Goal: Task Accomplishment & Management: Use online tool/utility

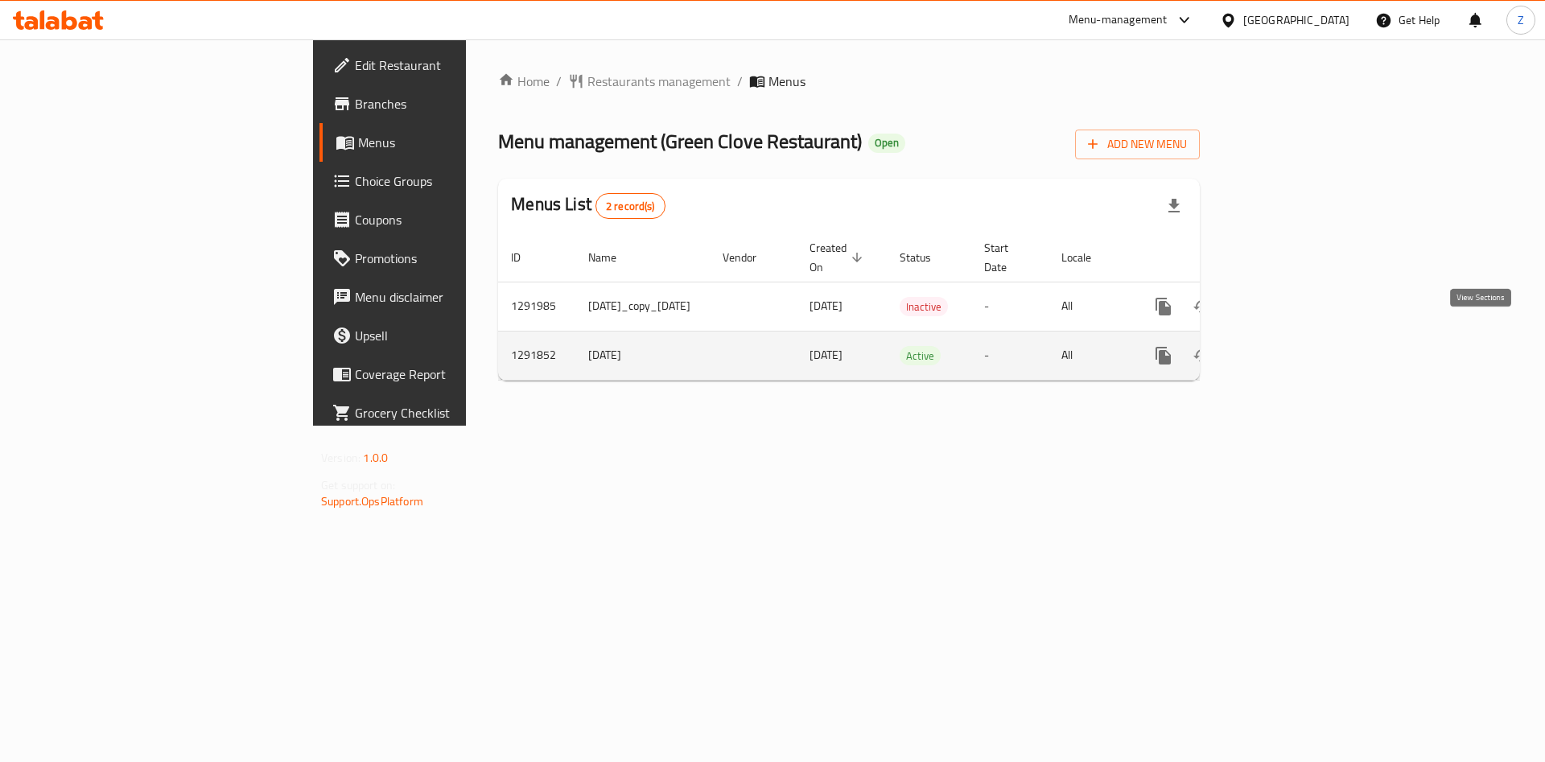
click at [1299, 336] on link "enhanced table" at bounding box center [1279, 355] width 39 height 39
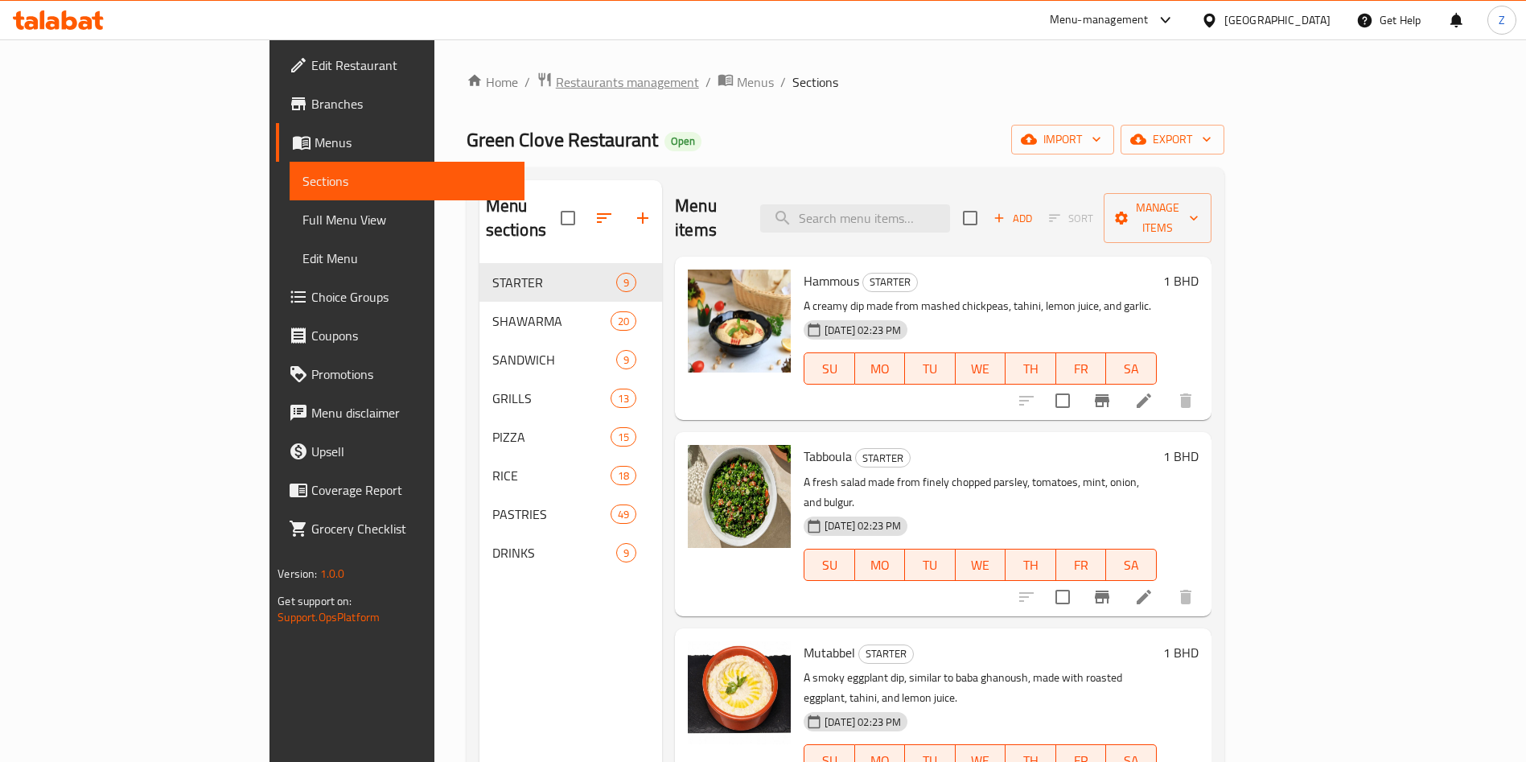
click at [556, 76] on span "Restaurants management" at bounding box center [627, 81] width 143 height 19
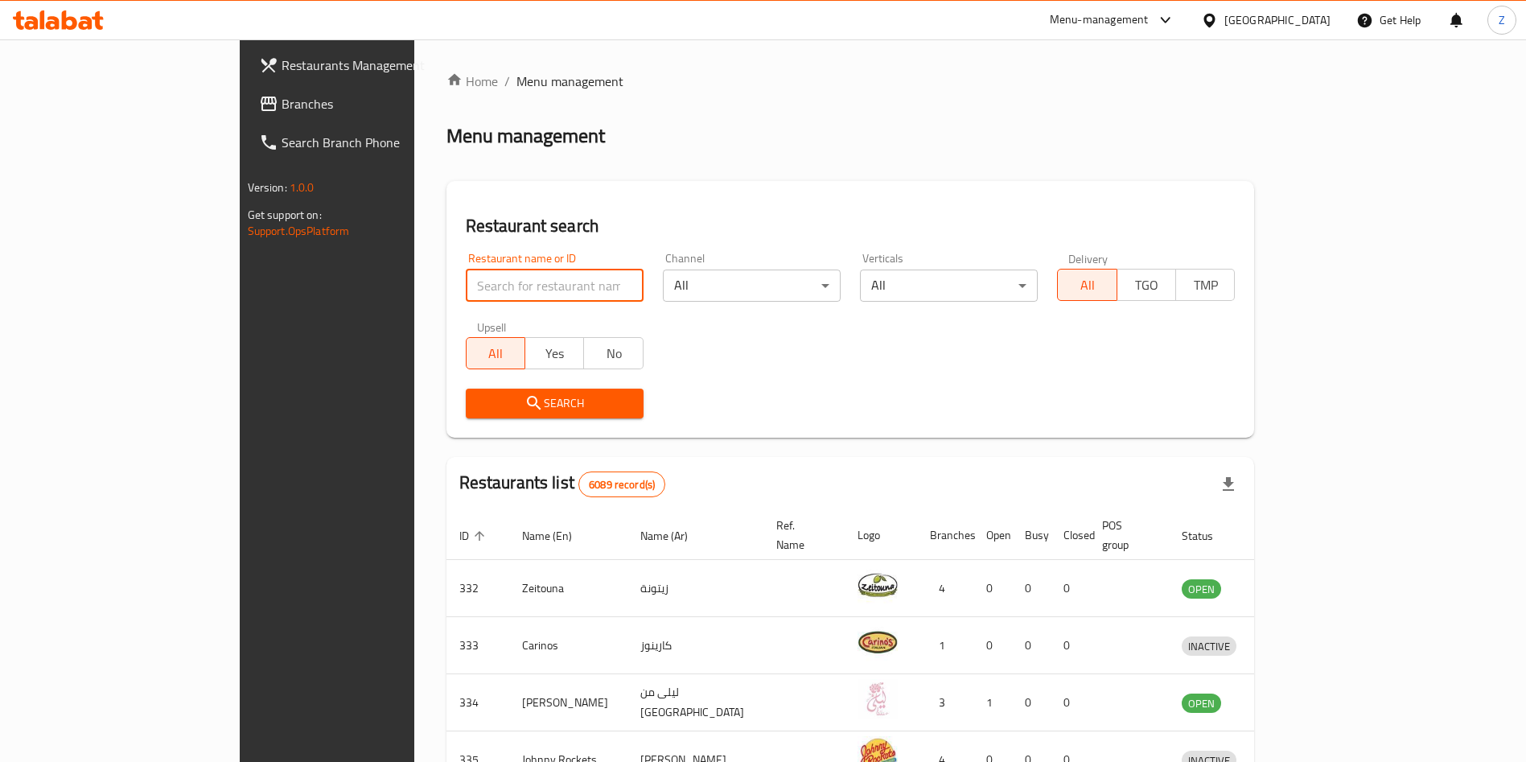
click at [466, 276] on input "search" at bounding box center [555, 286] width 178 height 32
type input "green spoon"
click button "Search" at bounding box center [555, 404] width 178 height 30
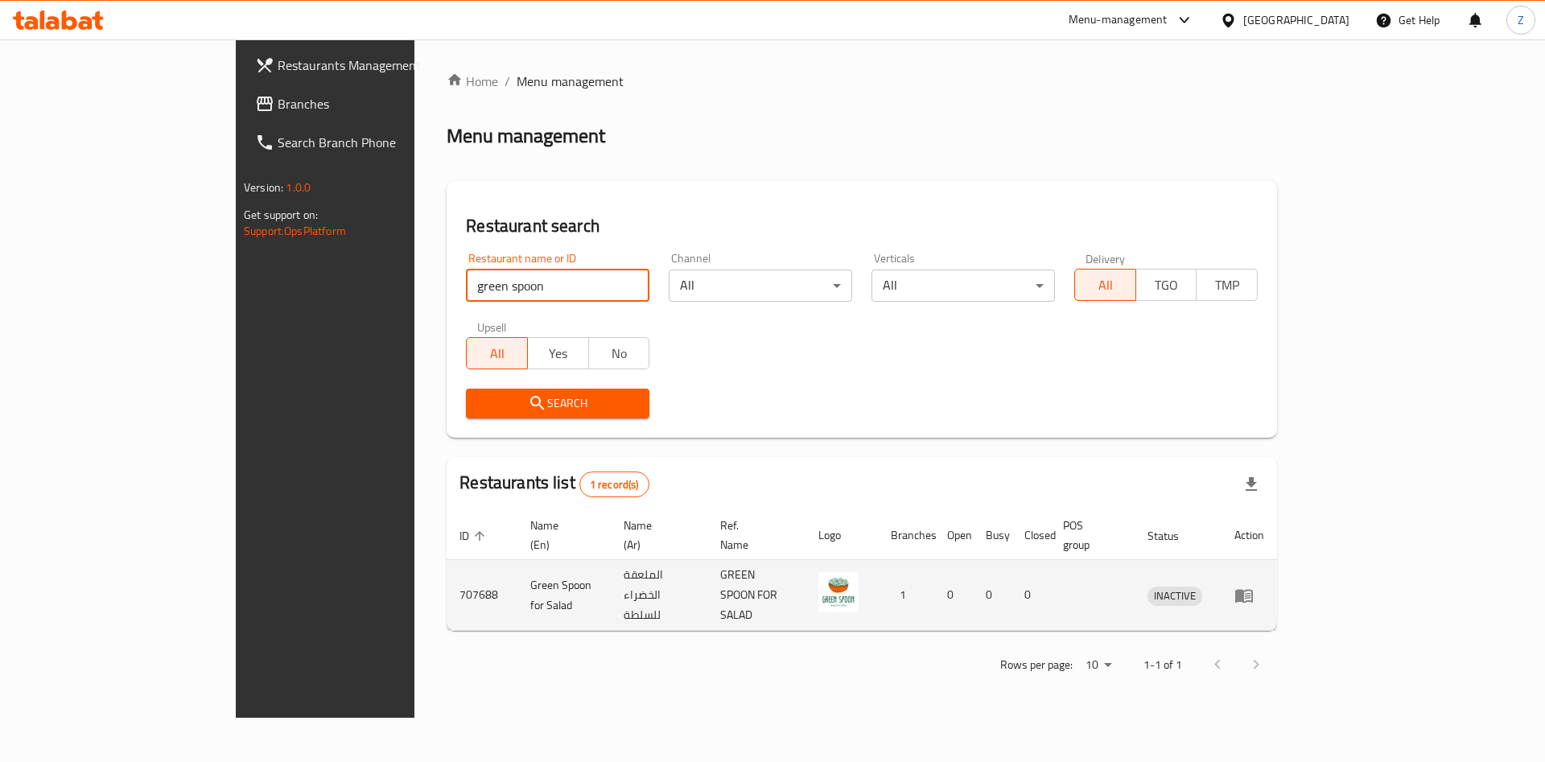
click at [1250, 593] on icon "enhanced table" at bounding box center [1248, 596] width 6 height 6
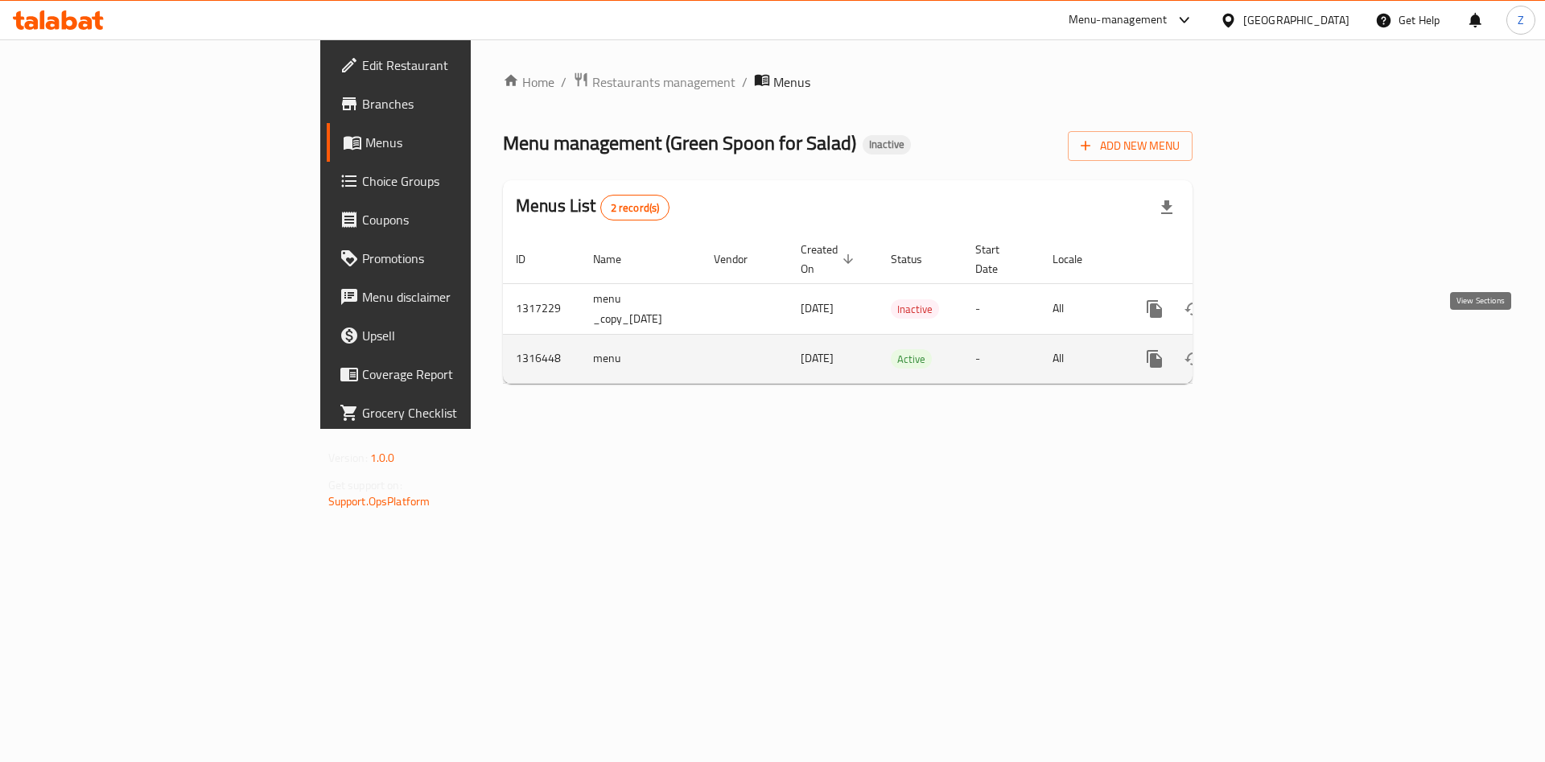
click at [1280, 349] on icon "enhanced table" at bounding box center [1270, 358] width 19 height 19
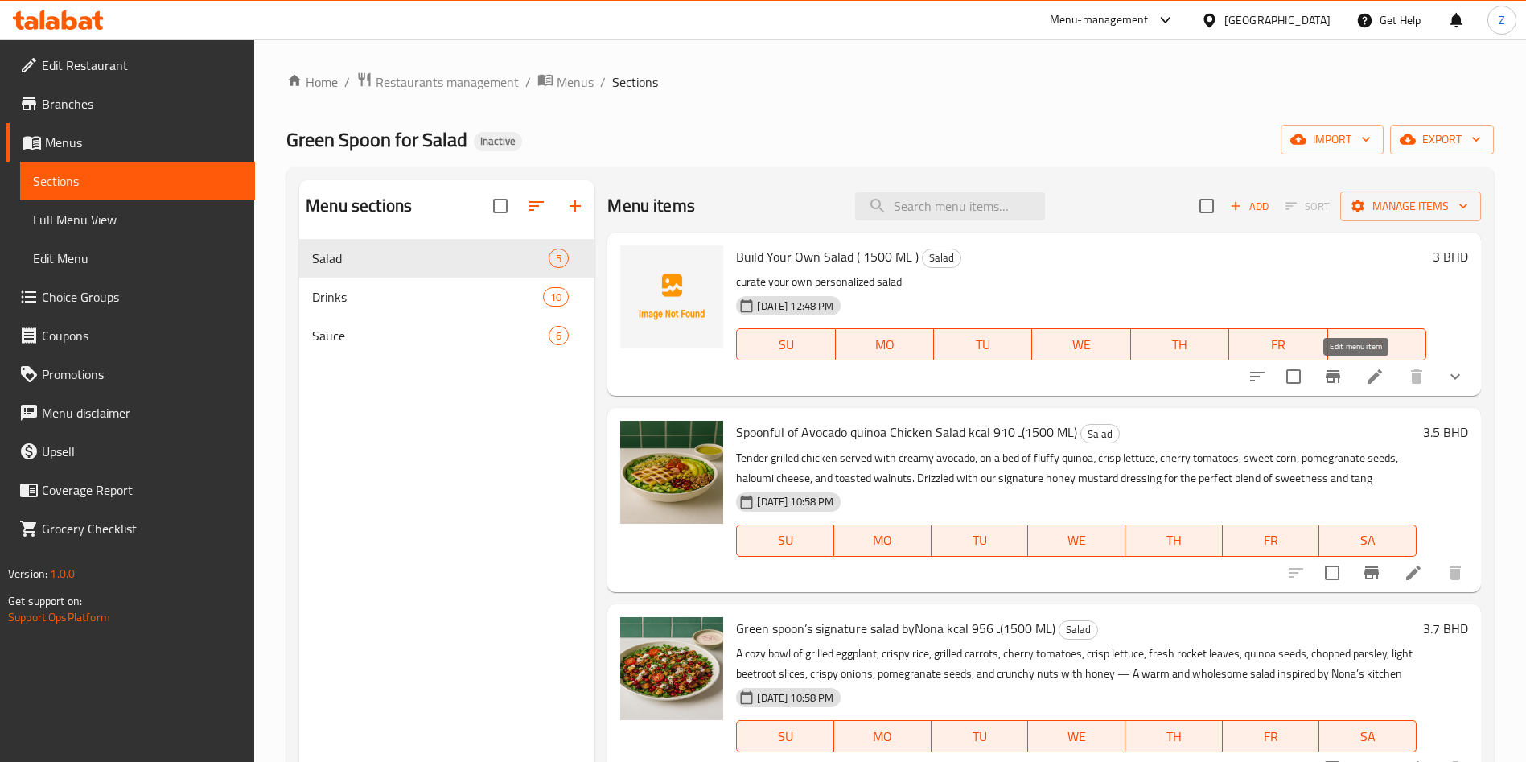
click at [1366, 375] on icon at bounding box center [1375, 376] width 19 height 19
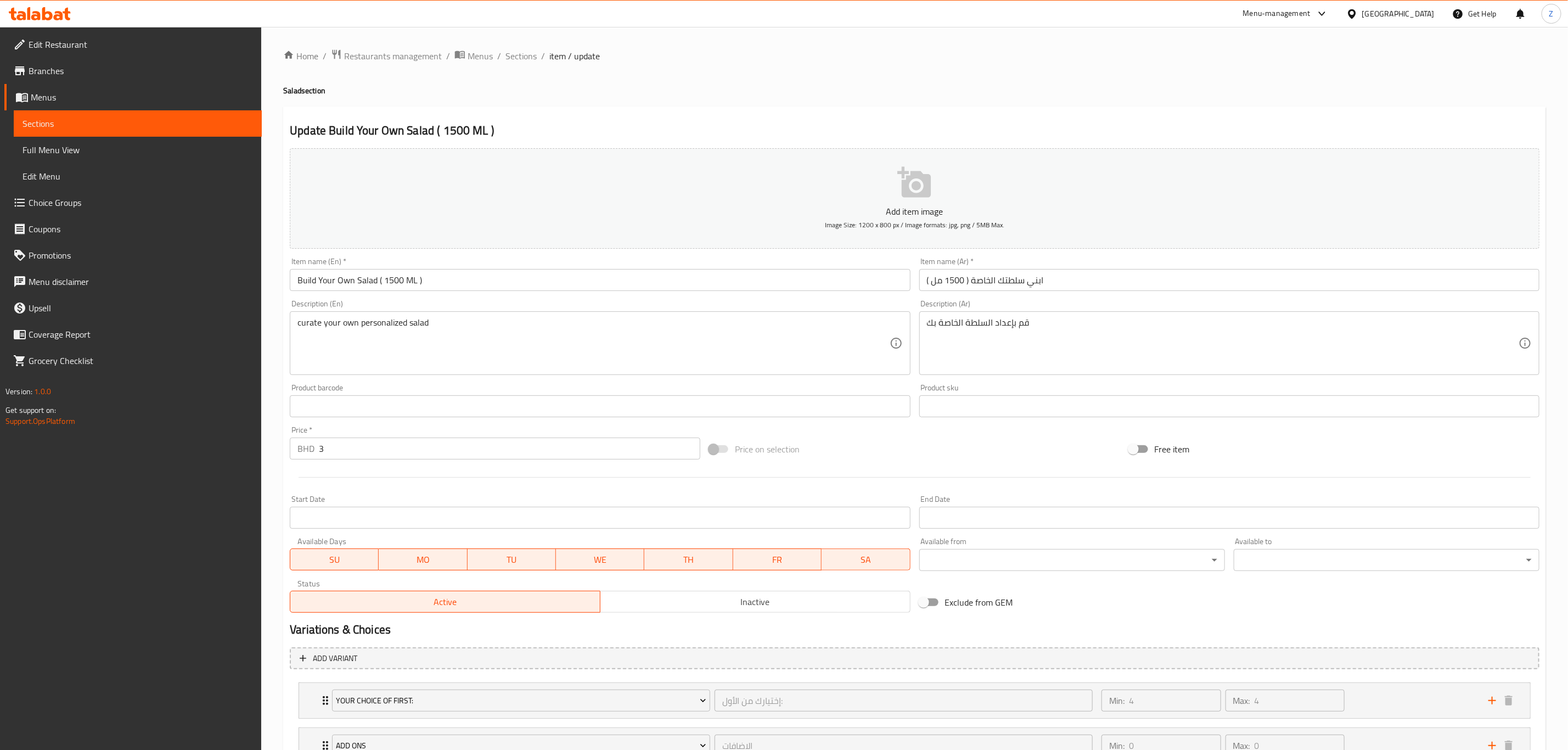
scroll to position [504, 0]
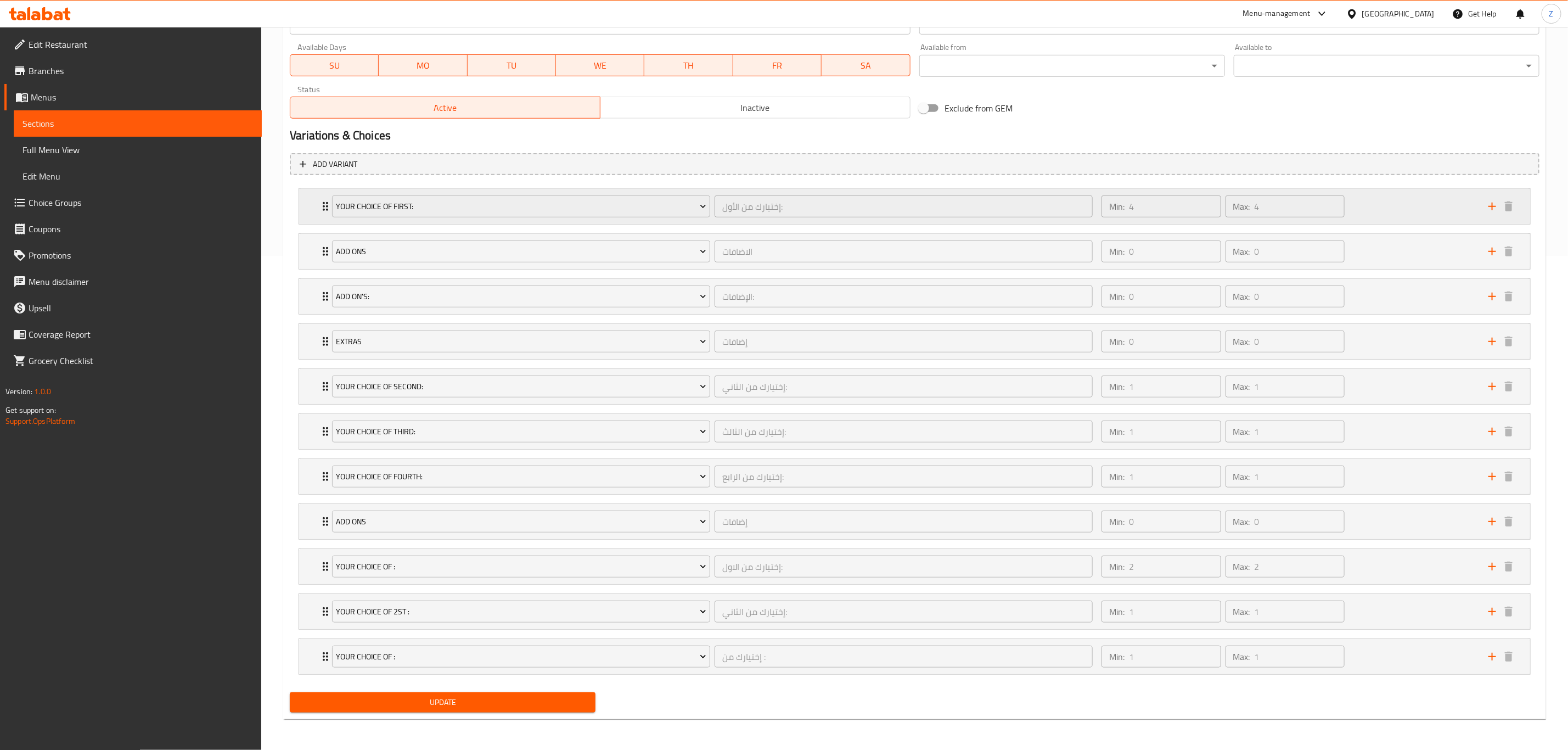
click at [316, 197] on div "Your Choice Of first: إختيارك من الأول: ​ Min: 4 ​ Max: 4 ​" at bounding box center [915, 207] width 1231 height 35
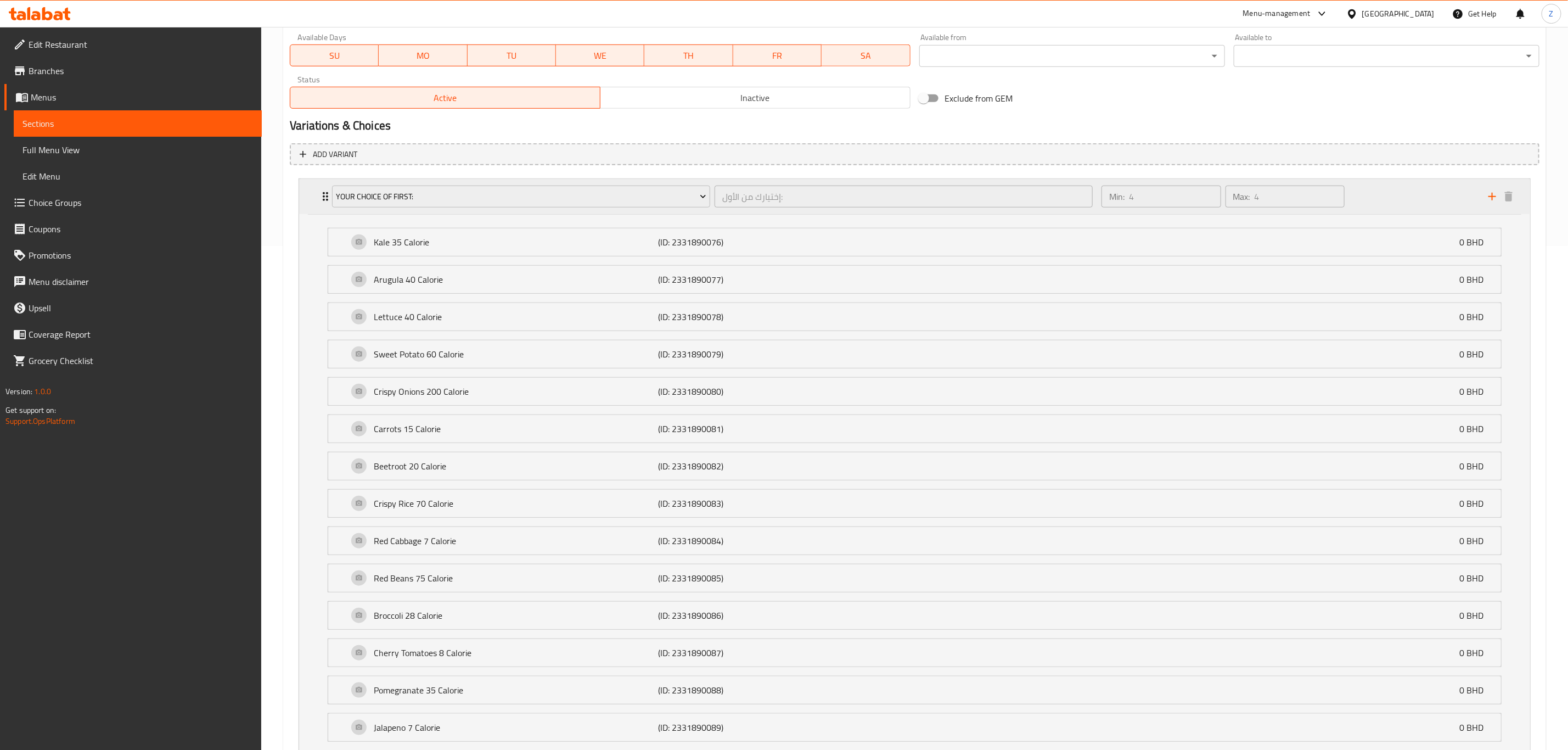
click at [316, 197] on div "Your Choice Of first: إختيارك من الأول: ​ Min: 4 ​ Max: 4 ​" at bounding box center [915, 197] width 1231 height 35
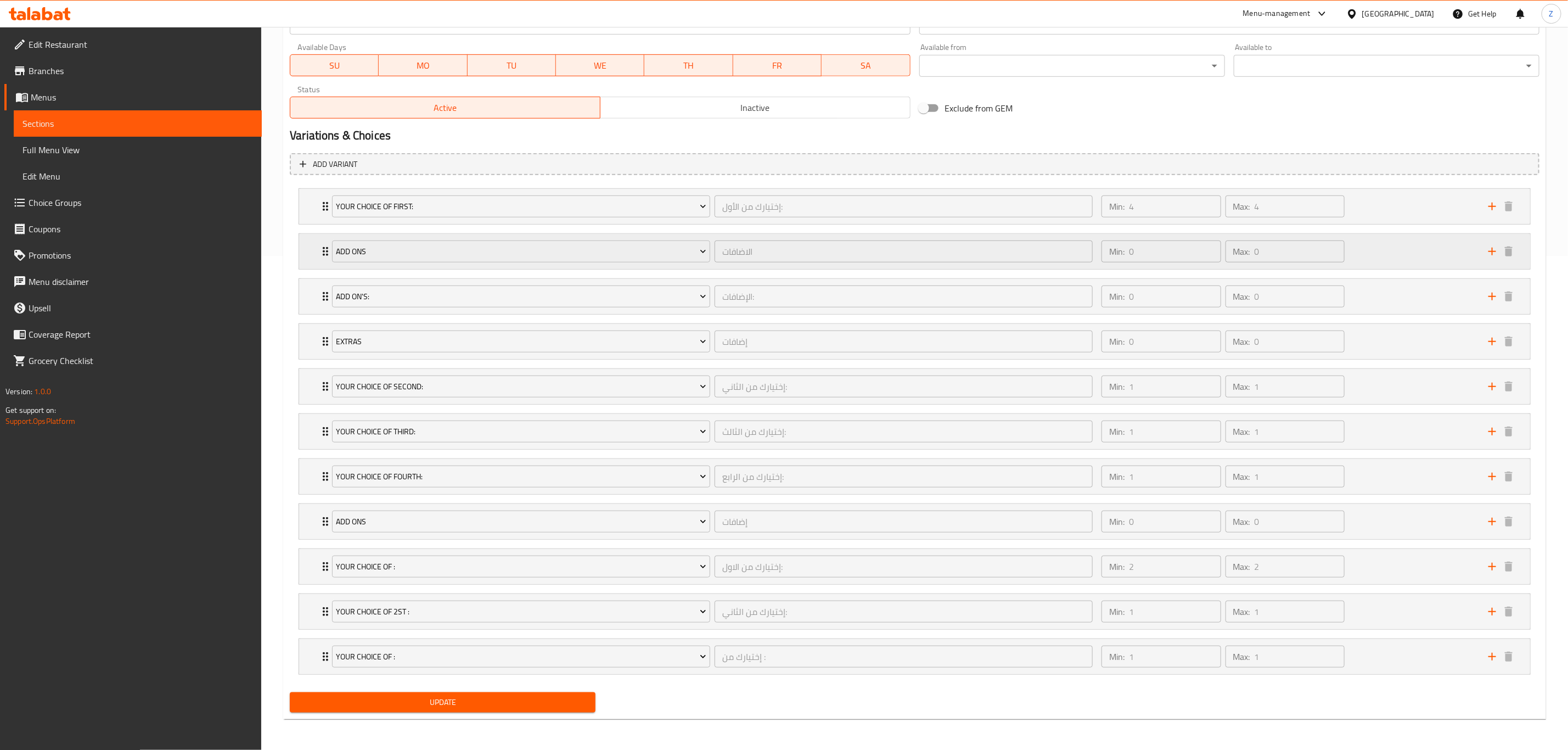
click at [313, 234] on div "add ons الاضافات ​ Min: 0 ​ Max: 0 ​" at bounding box center [915, 252] width 1231 height 35
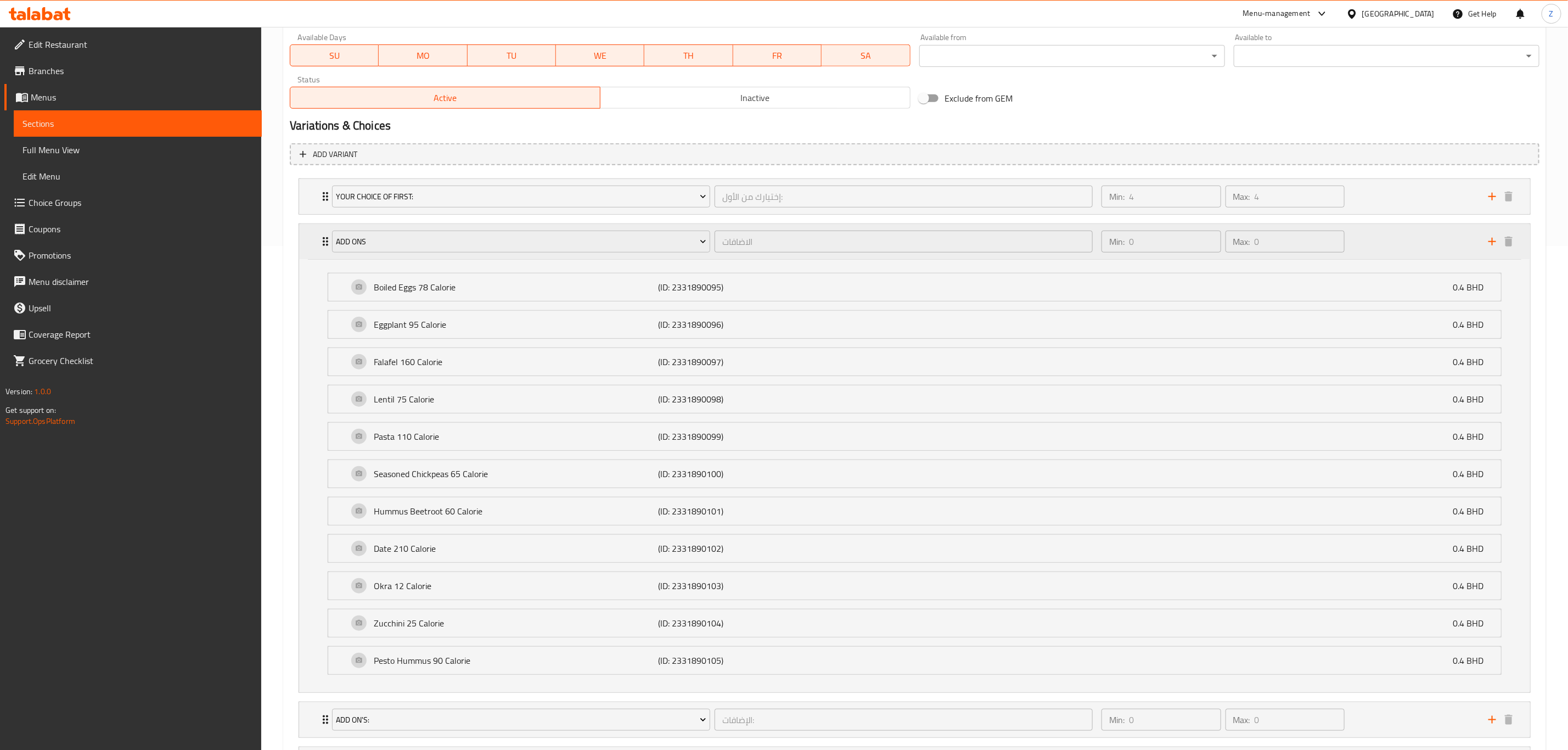
click at [313, 234] on div "add ons الاضافات ​ Min: 0 ​ Max: 0 ​" at bounding box center [915, 242] width 1231 height 35
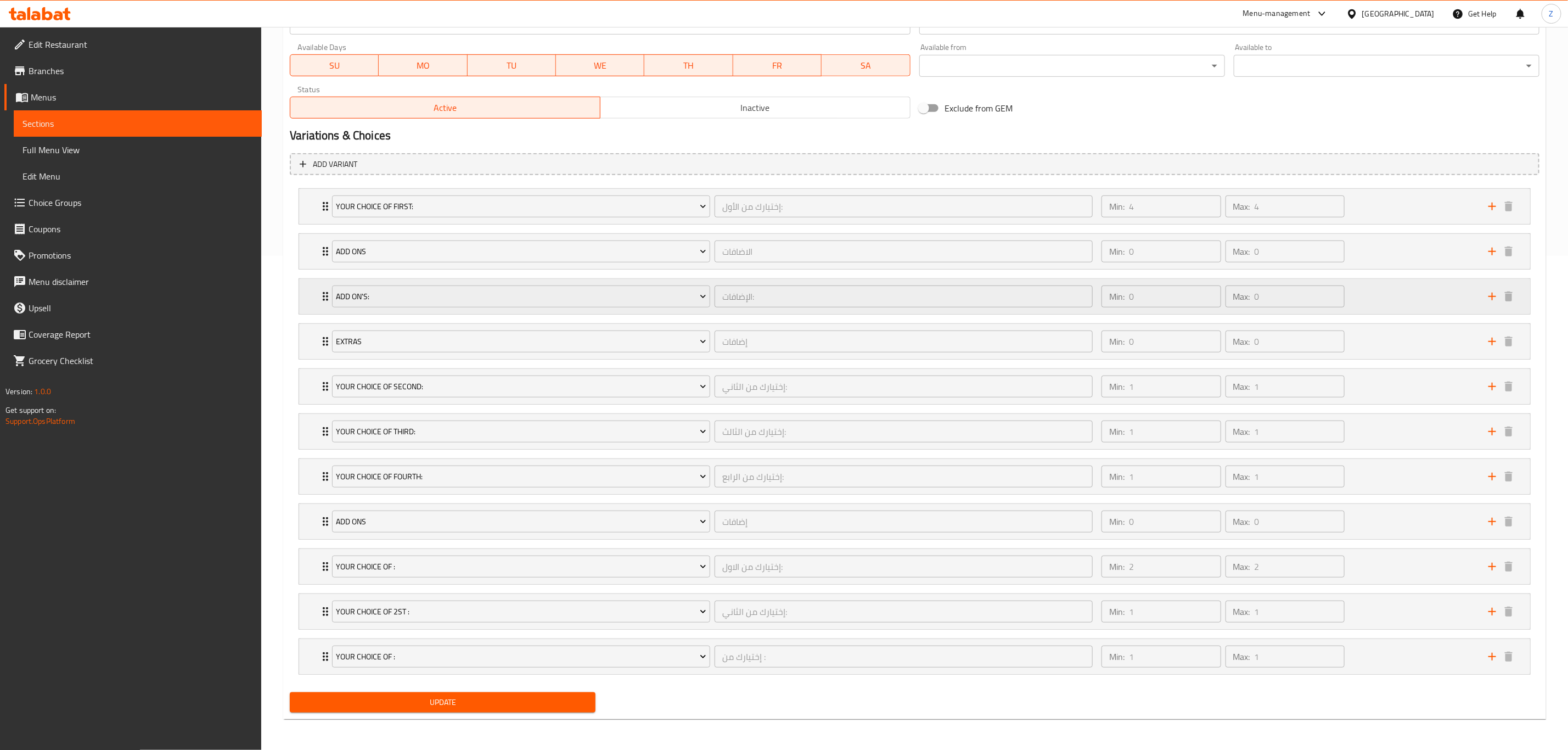
click at [311, 290] on div "Add On's: الإضافات: ​ Min: 0 ​ Max: 0 ​" at bounding box center [915, 297] width 1231 height 35
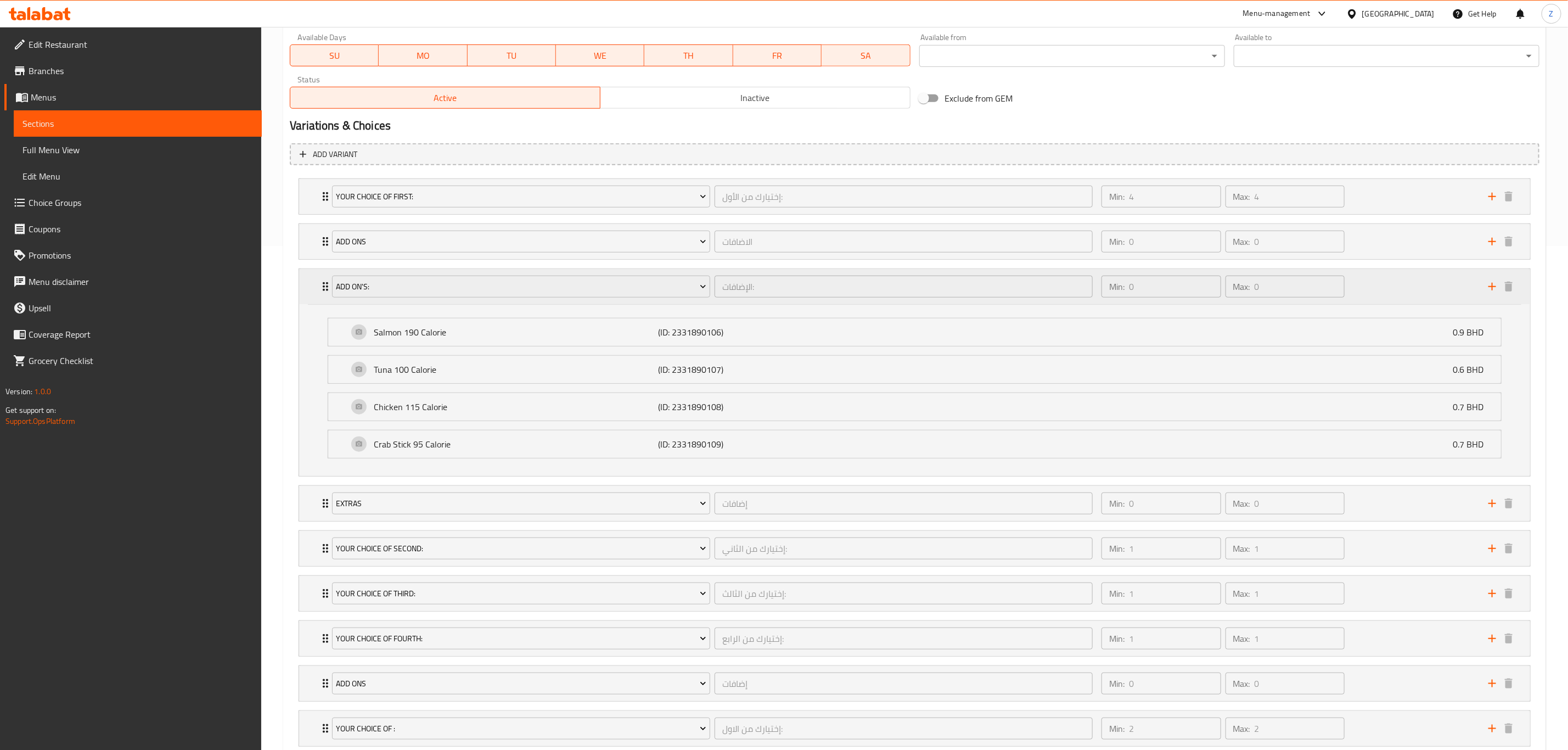
click at [311, 290] on div "Add On's: الإضافات: ​ Min: 0 ​ Max: 0 ​" at bounding box center [915, 287] width 1231 height 35
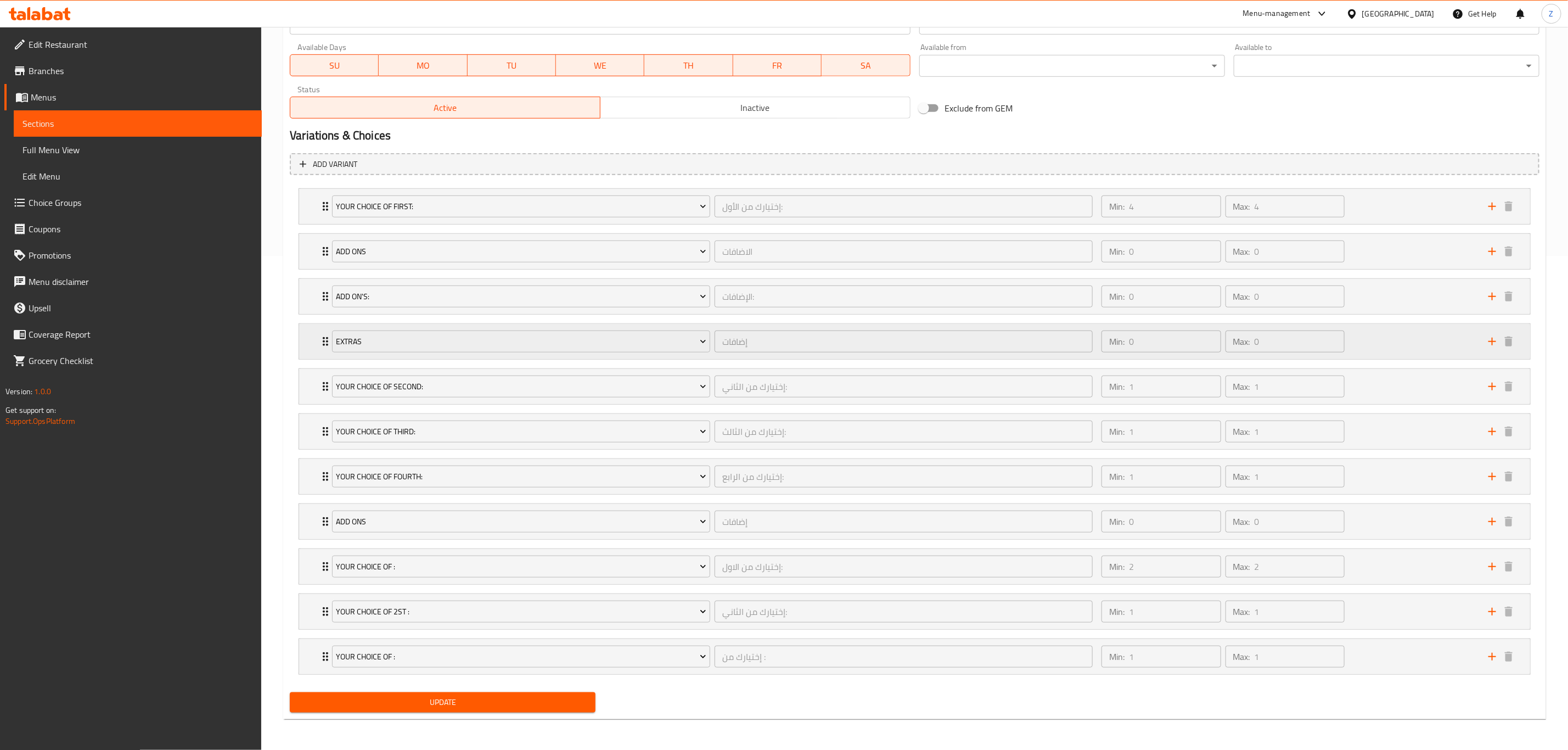
click at [313, 342] on div "Extras إضافات ​ Min: 0 ​ Max: 0 ​" at bounding box center [915, 342] width 1231 height 35
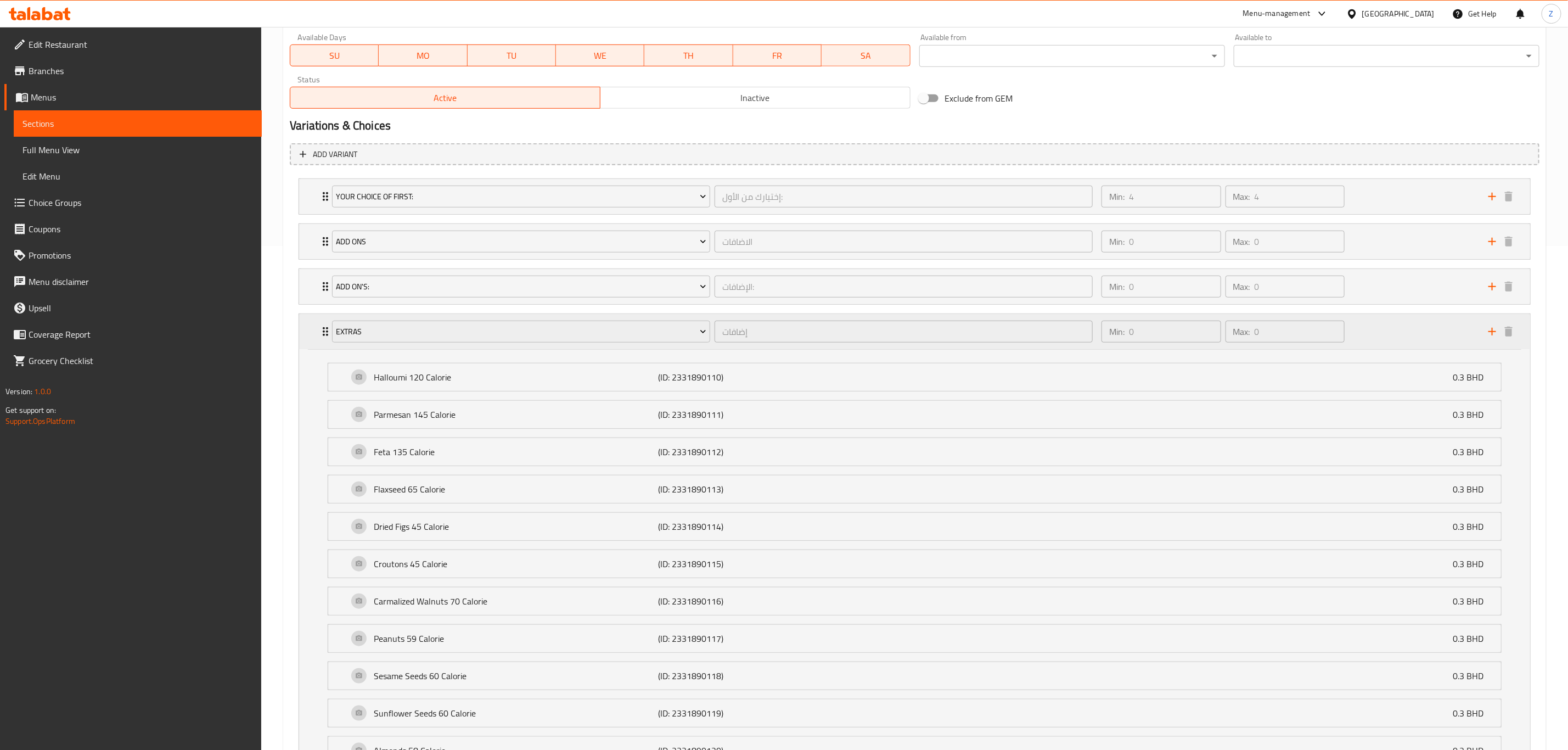
click at [313, 342] on div "Extras إضافات ​ Min: 0 ​ Max: 0 ​" at bounding box center [915, 332] width 1231 height 35
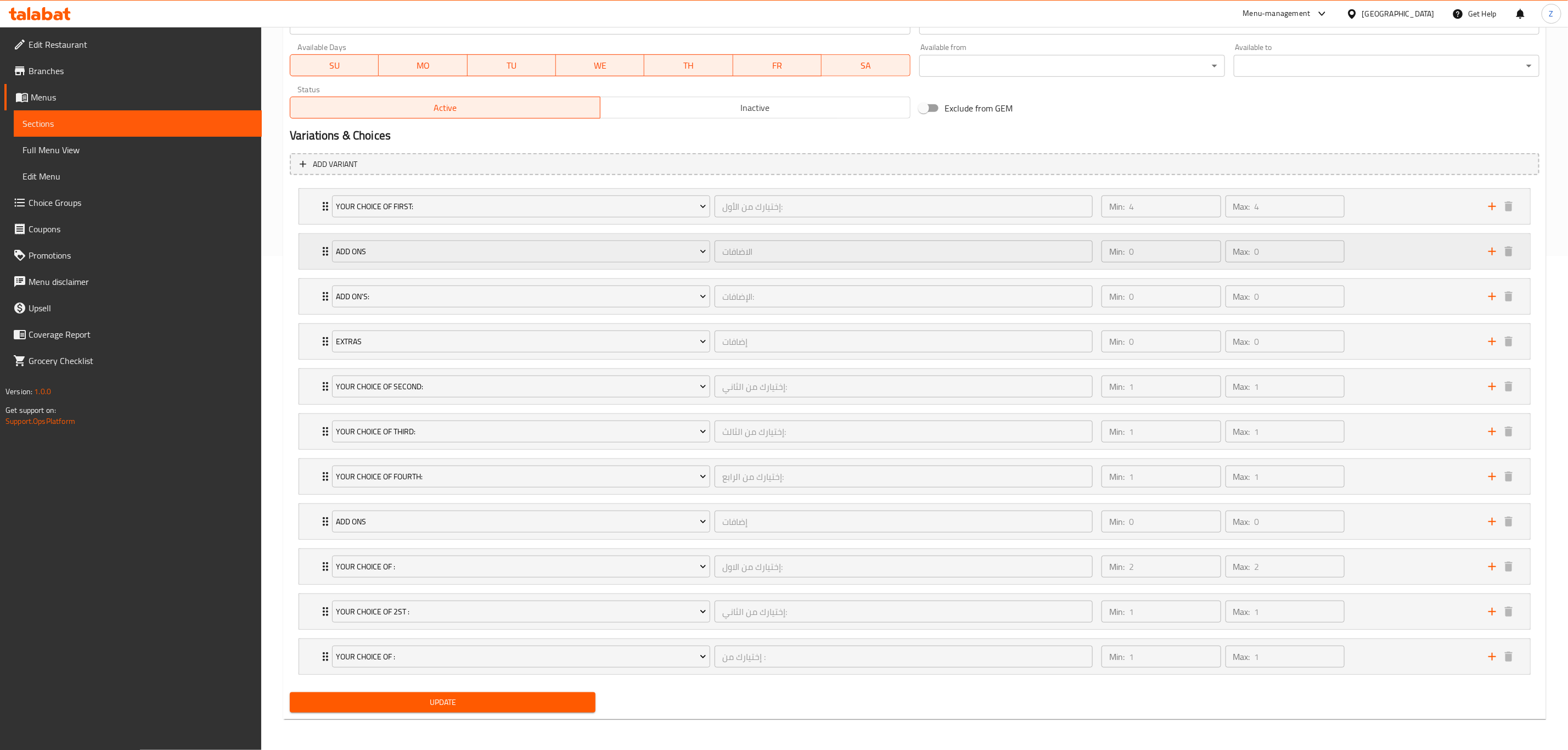
click at [323, 247] on icon "Expand" at bounding box center [325, 251] width 5 height 9
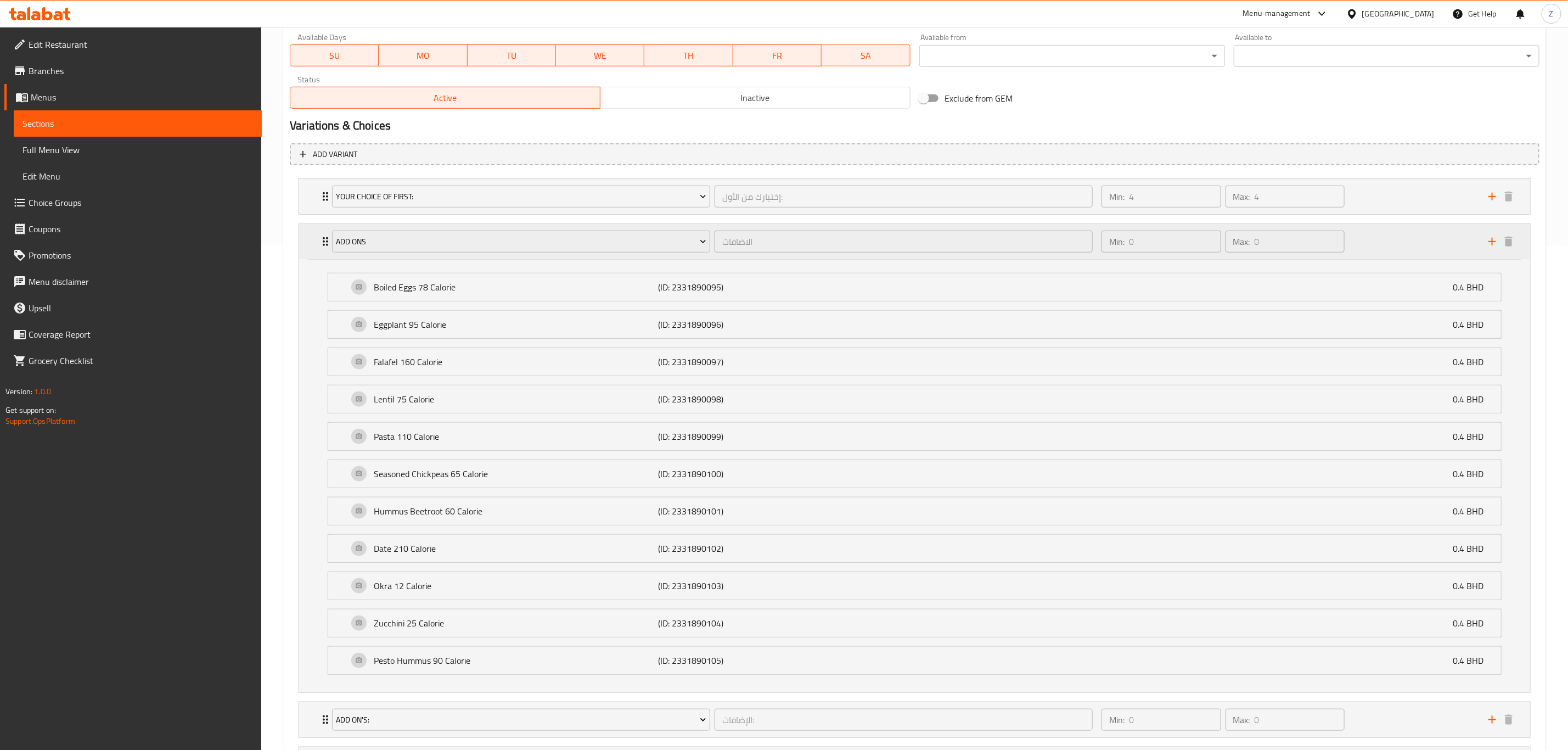
click at [323, 246] on icon "Expand" at bounding box center [325, 242] width 5 height 9
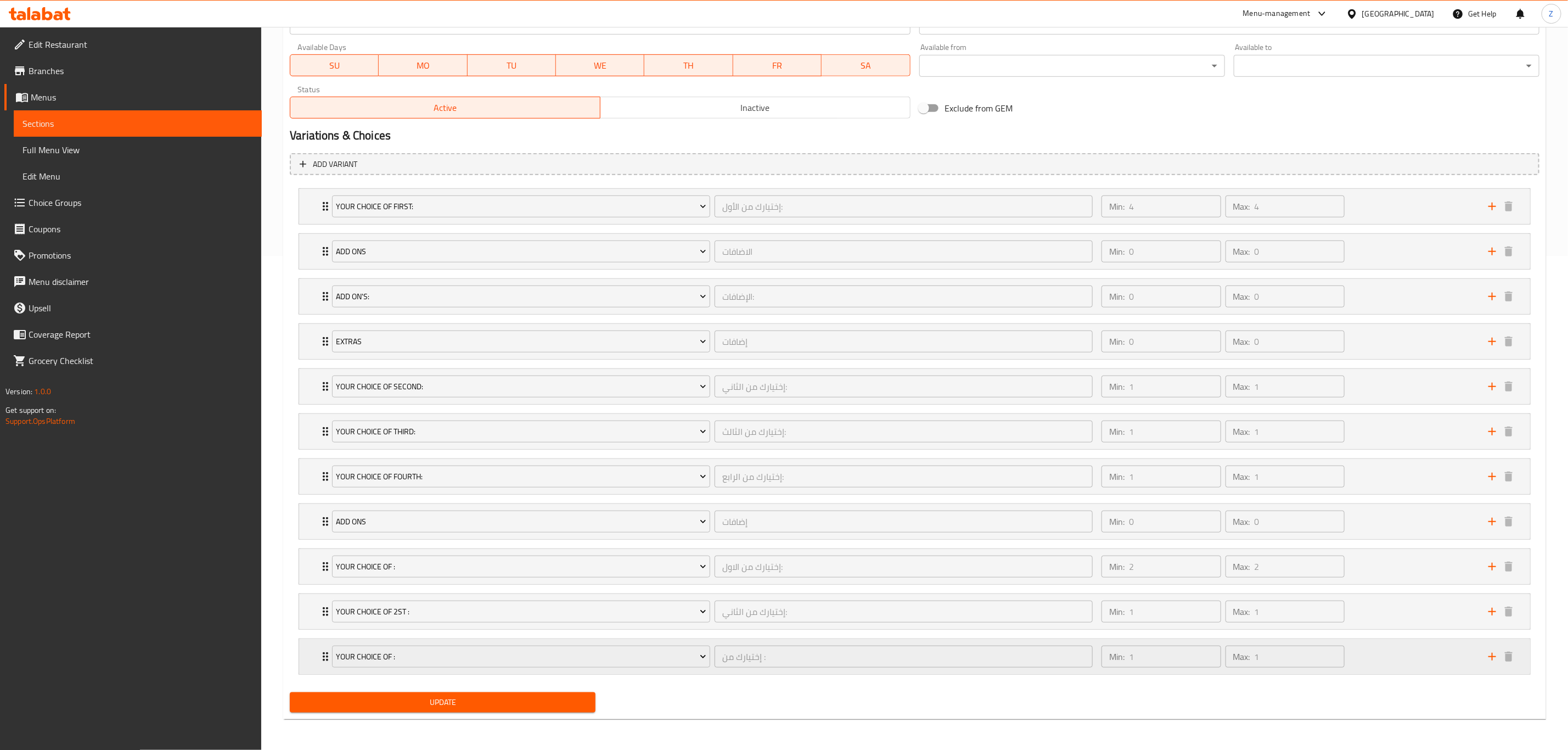
click at [323, 519] on icon "Expand" at bounding box center [325, 657] width 5 height 9
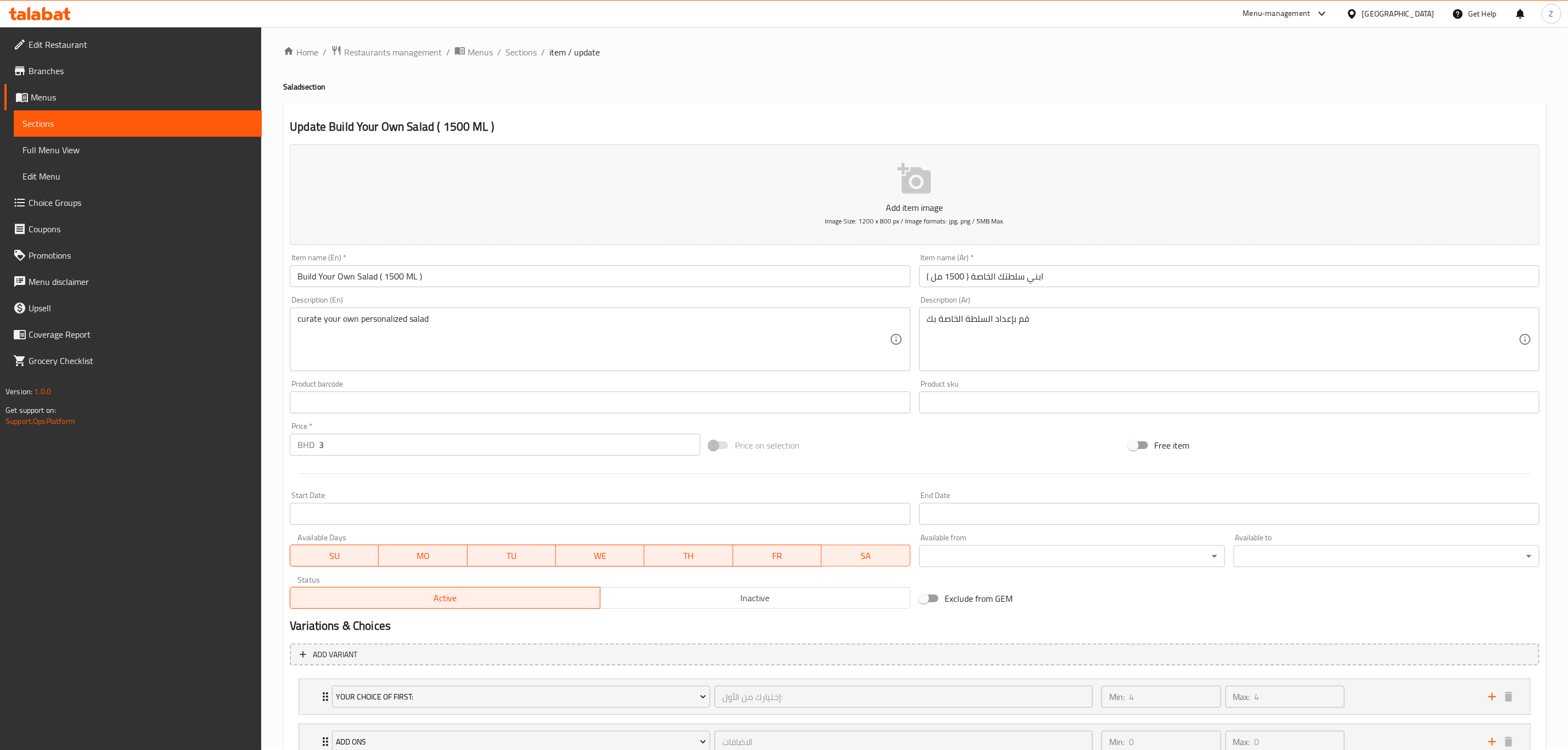
scroll to position [0, 0]
click at [534, 61] on span "Sections" at bounding box center [521, 55] width 31 height 13
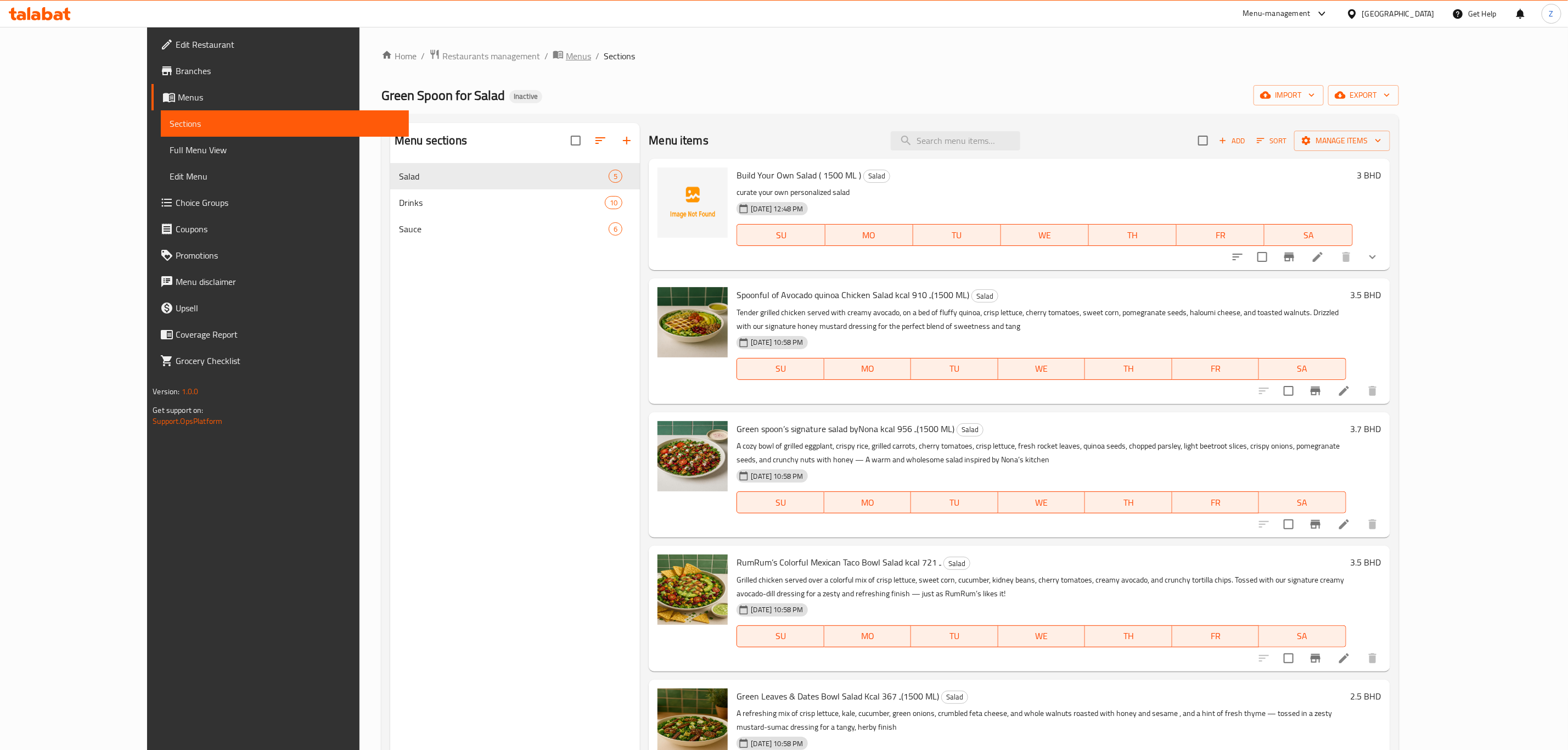
click at [566, 55] on span "Menus" at bounding box center [578, 55] width 25 height 13
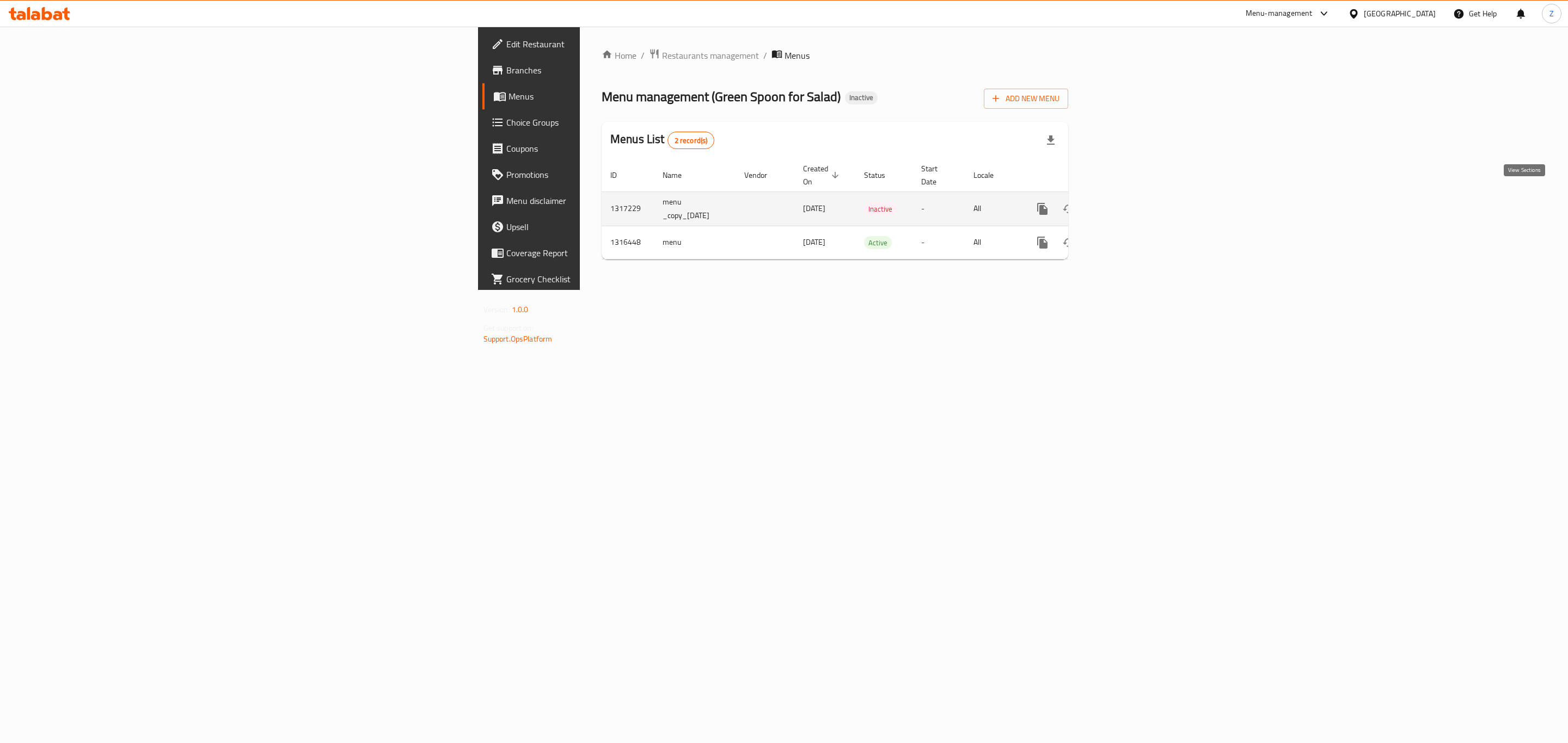
click at [1044, 204] on icon "enhanced table" at bounding box center [1121, 209] width 9 height 9
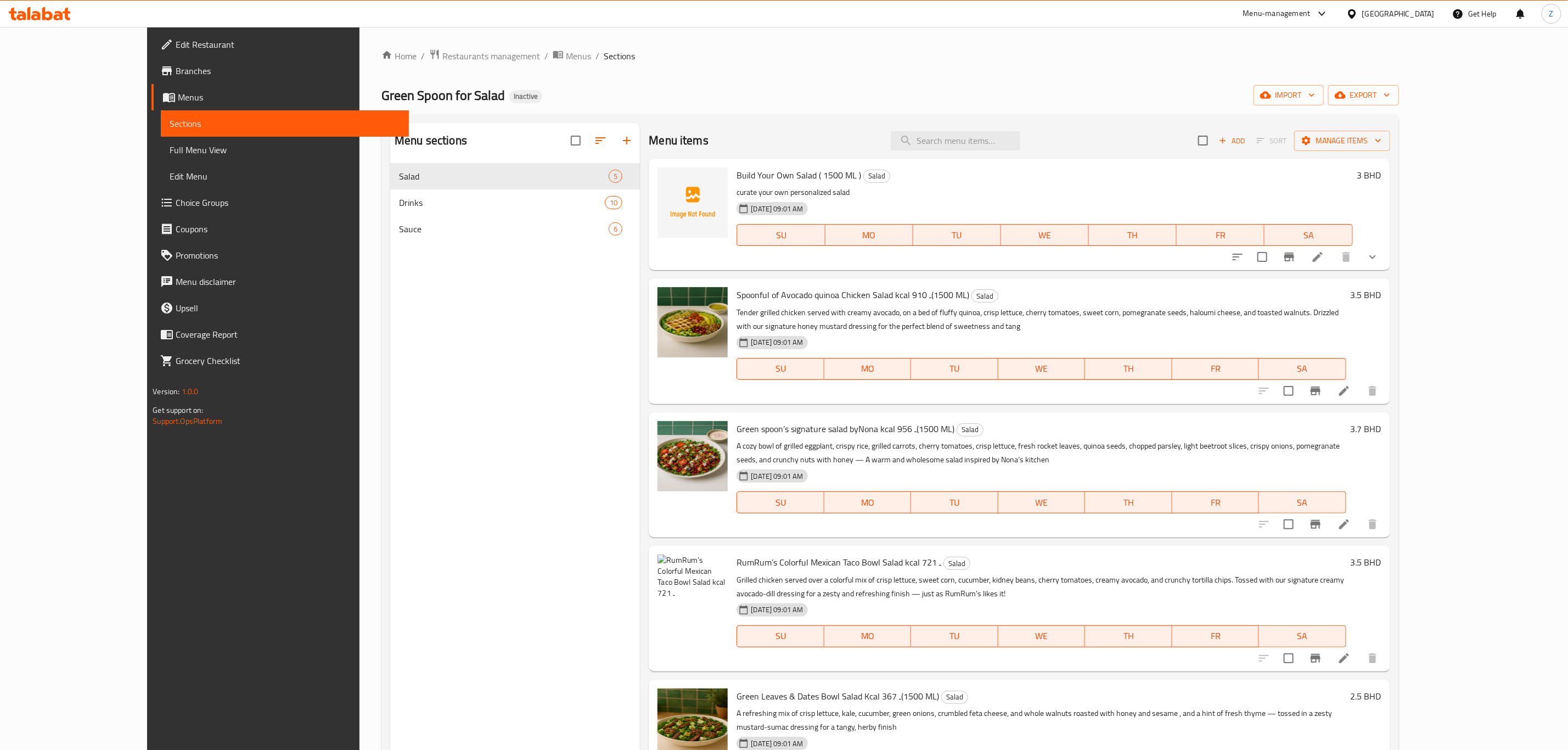
click at [1053, 249] on button "show more" at bounding box center [1372, 257] width 27 height 27
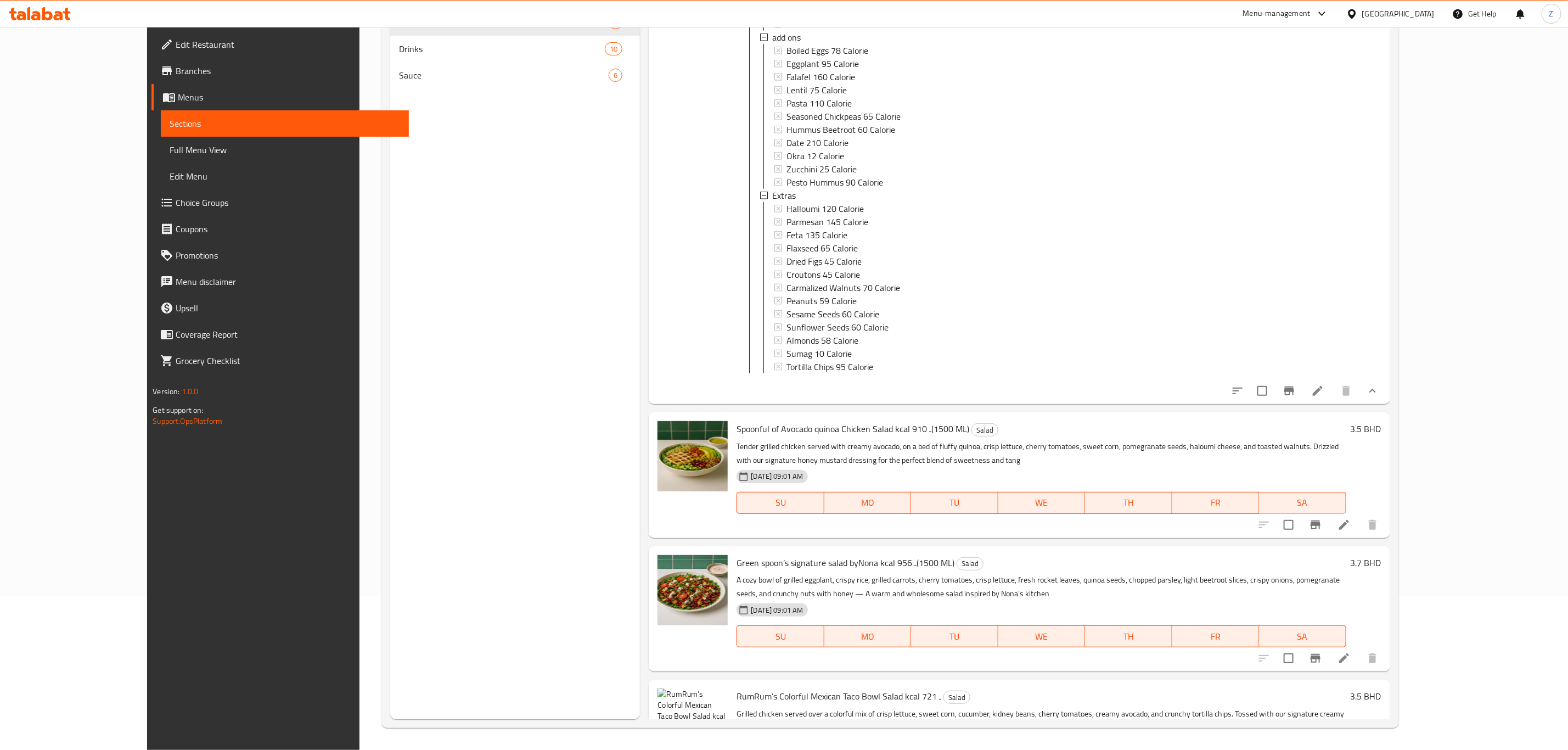
scroll to position [1038, 0]
click at [1053, 394] on icon at bounding box center [1317, 387] width 13 height 13
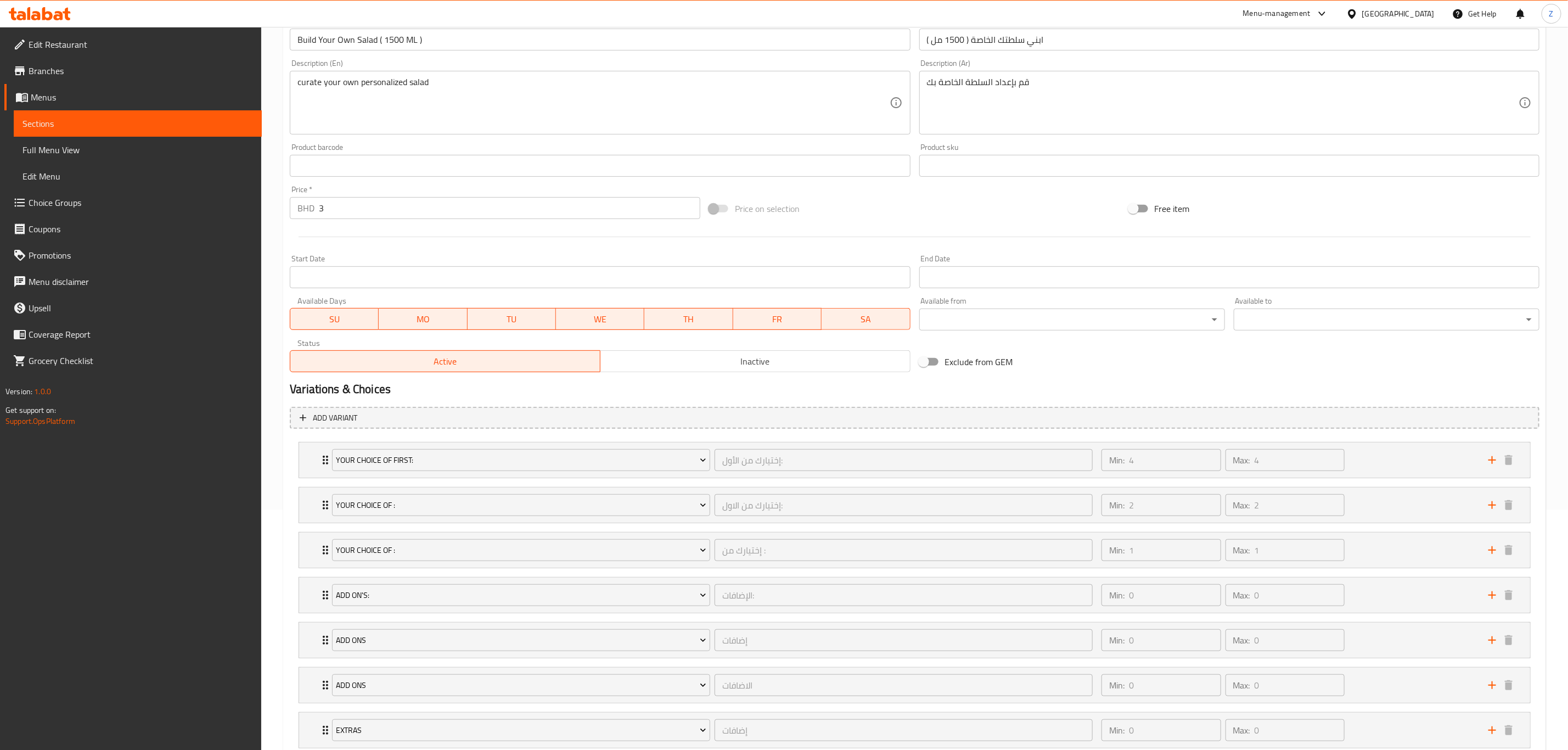
scroll to position [320, 0]
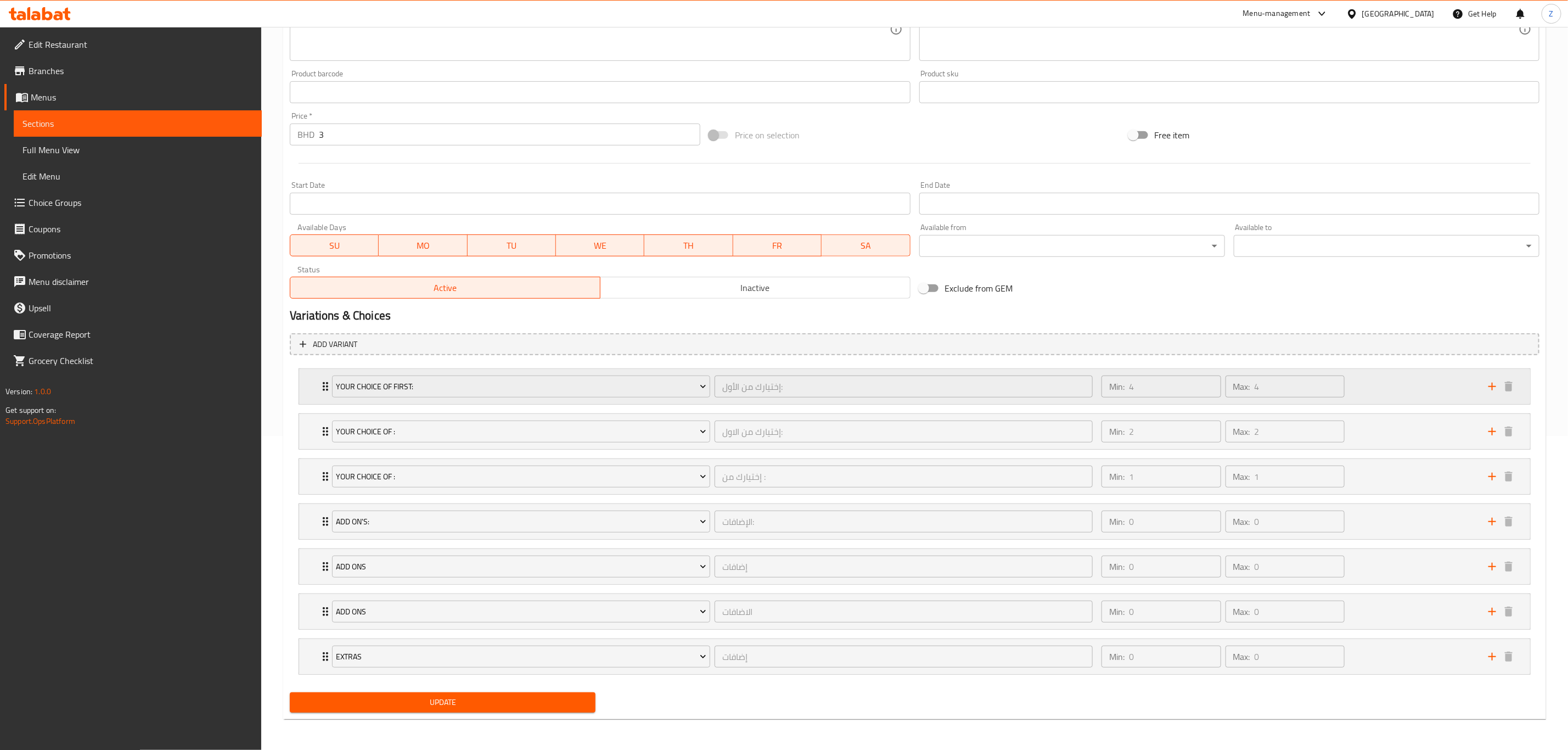
click at [308, 392] on div "Your Choice Of first: إختيارك من الأول: ​ Min: 4 ​ Max: 4 ​" at bounding box center [915, 387] width 1231 height 35
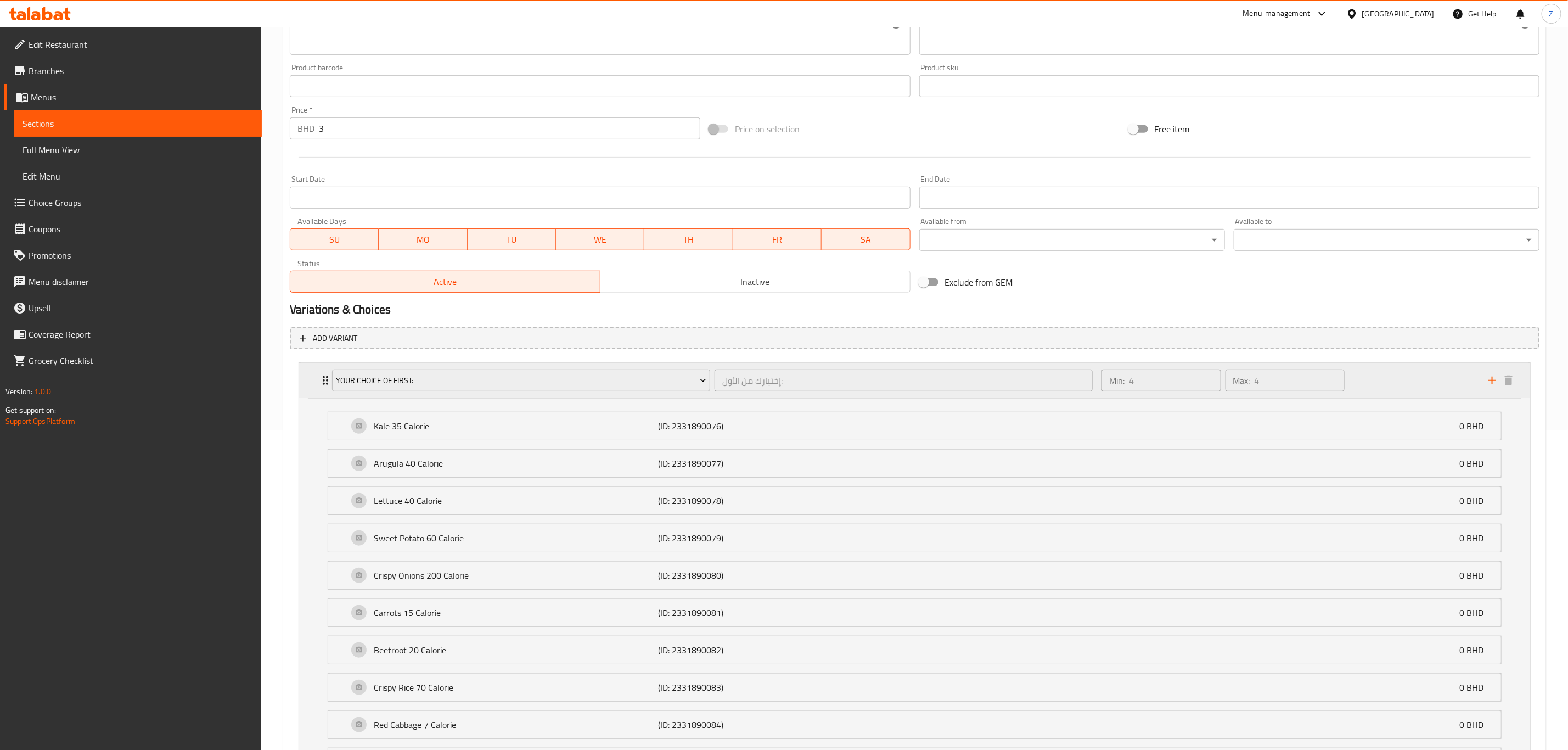
click at [308, 392] on div "Your Choice Of first: إختيارك من الأول: ​ Min: 4 ​ Max: 4 ​" at bounding box center [915, 381] width 1231 height 35
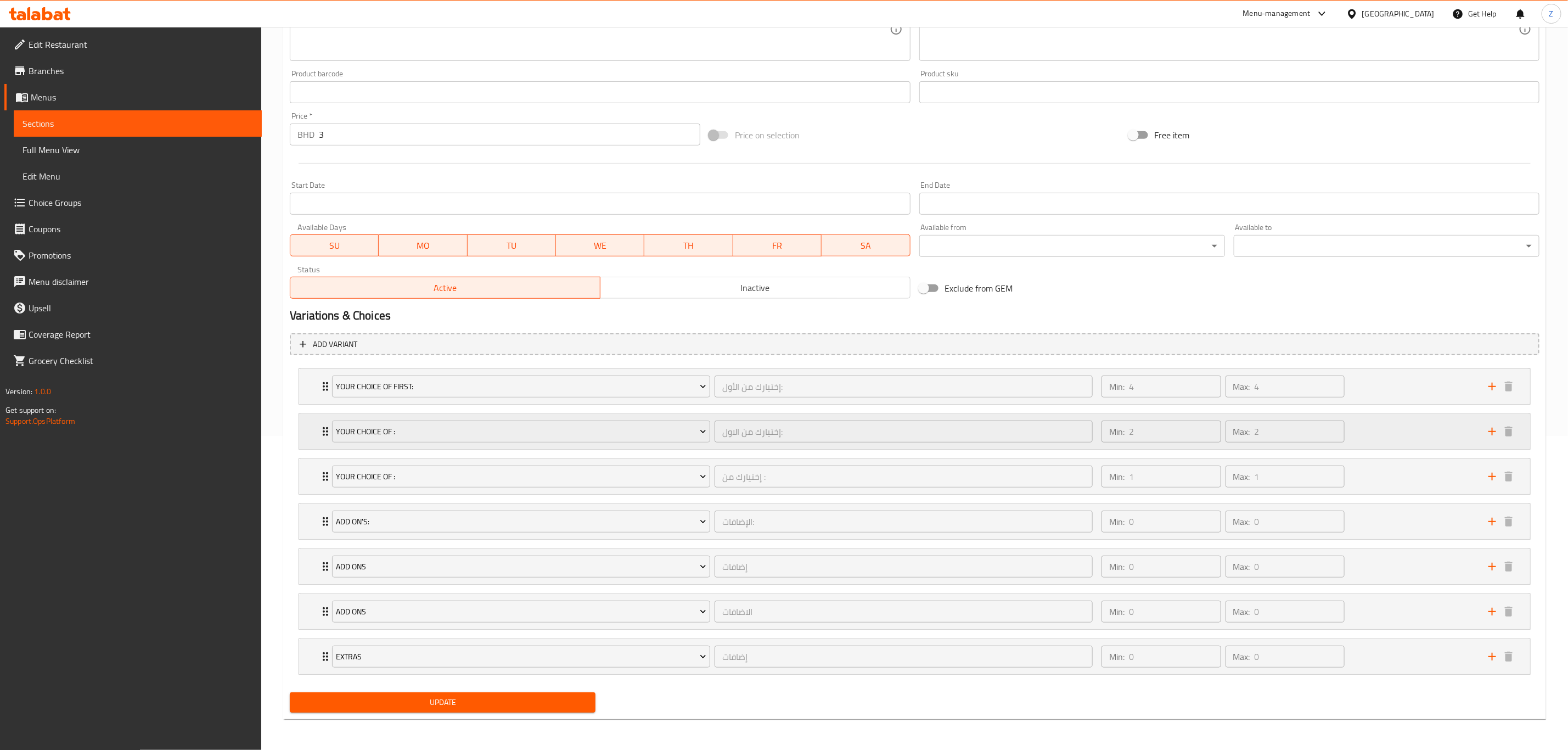
click at [315, 427] on div "Your Choice Of : إختيارك من الاول: ​ Min: 2 ​ Max: 2 ​" at bounding box center [915, 432] width 1231 height 35
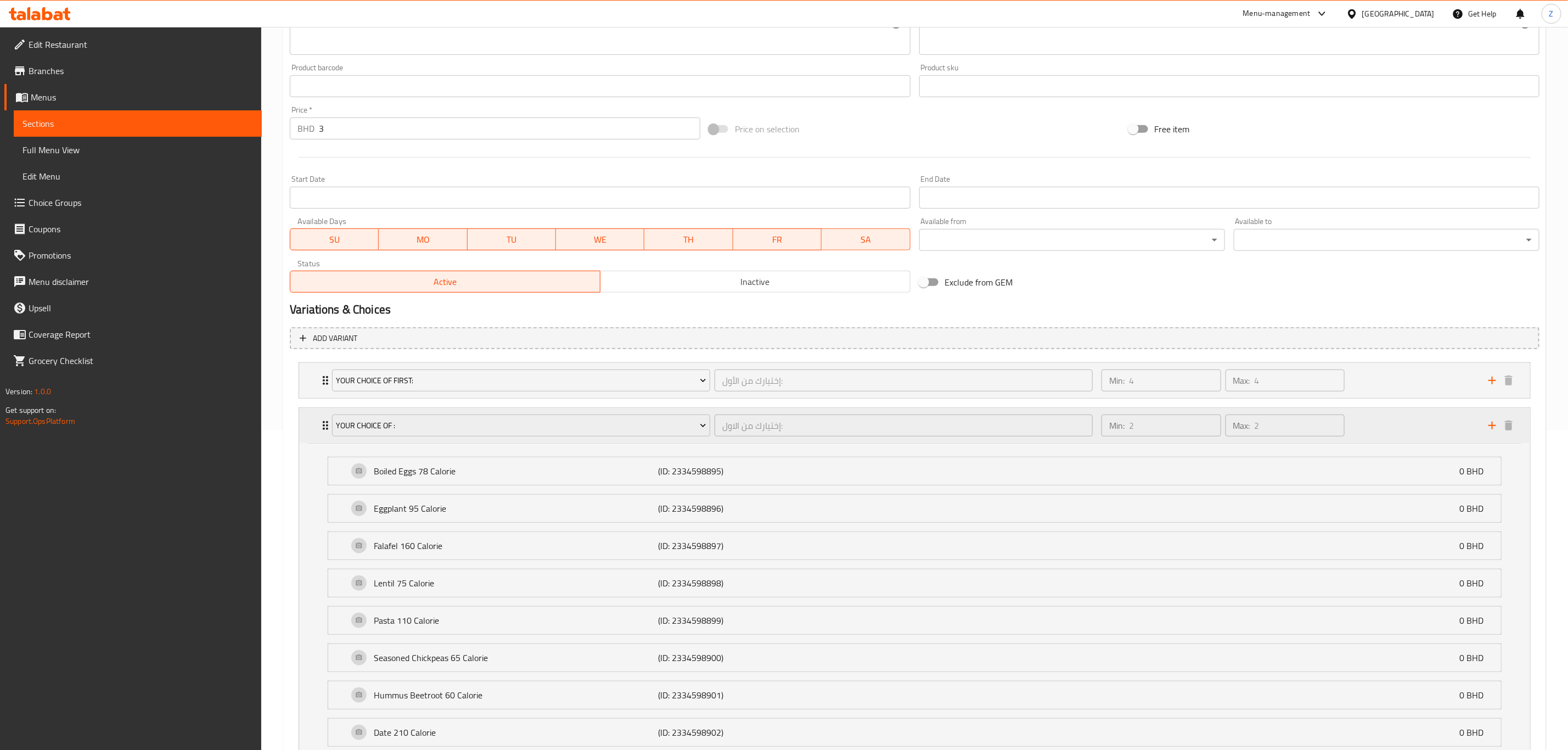
click at [315, 427] on div "Your Choice Of : إختيارك من الاول: ​ Min: 2 ​ Max: 2 ​" at bounding box center [915, 426] width 1231 height 35
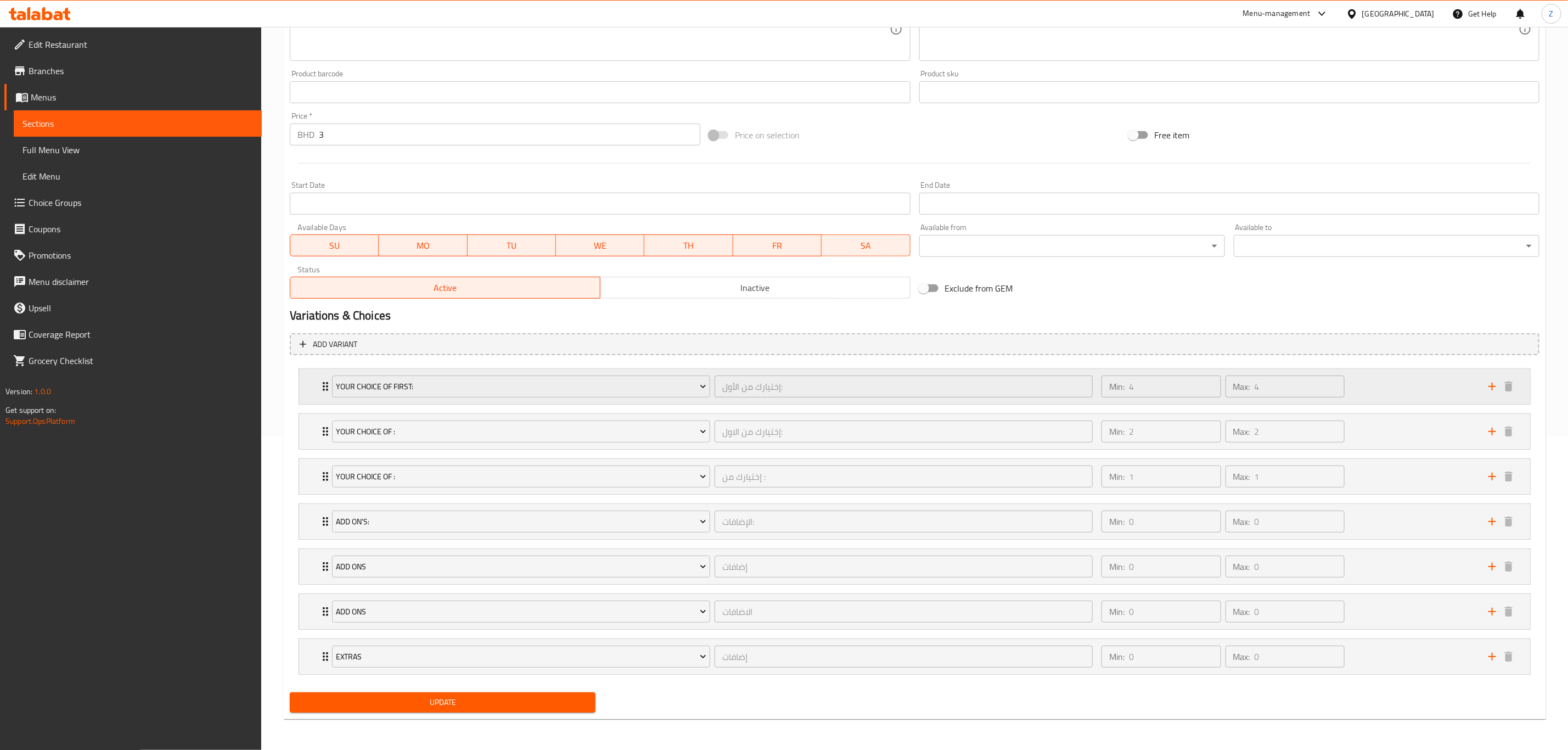
click at [316, 389] on div "Your Choice Of first: إختيارك من الأول: ​ Min: 4 ​ Max: 4 ​" at bounding box center [915, 387] width 1231 height 35
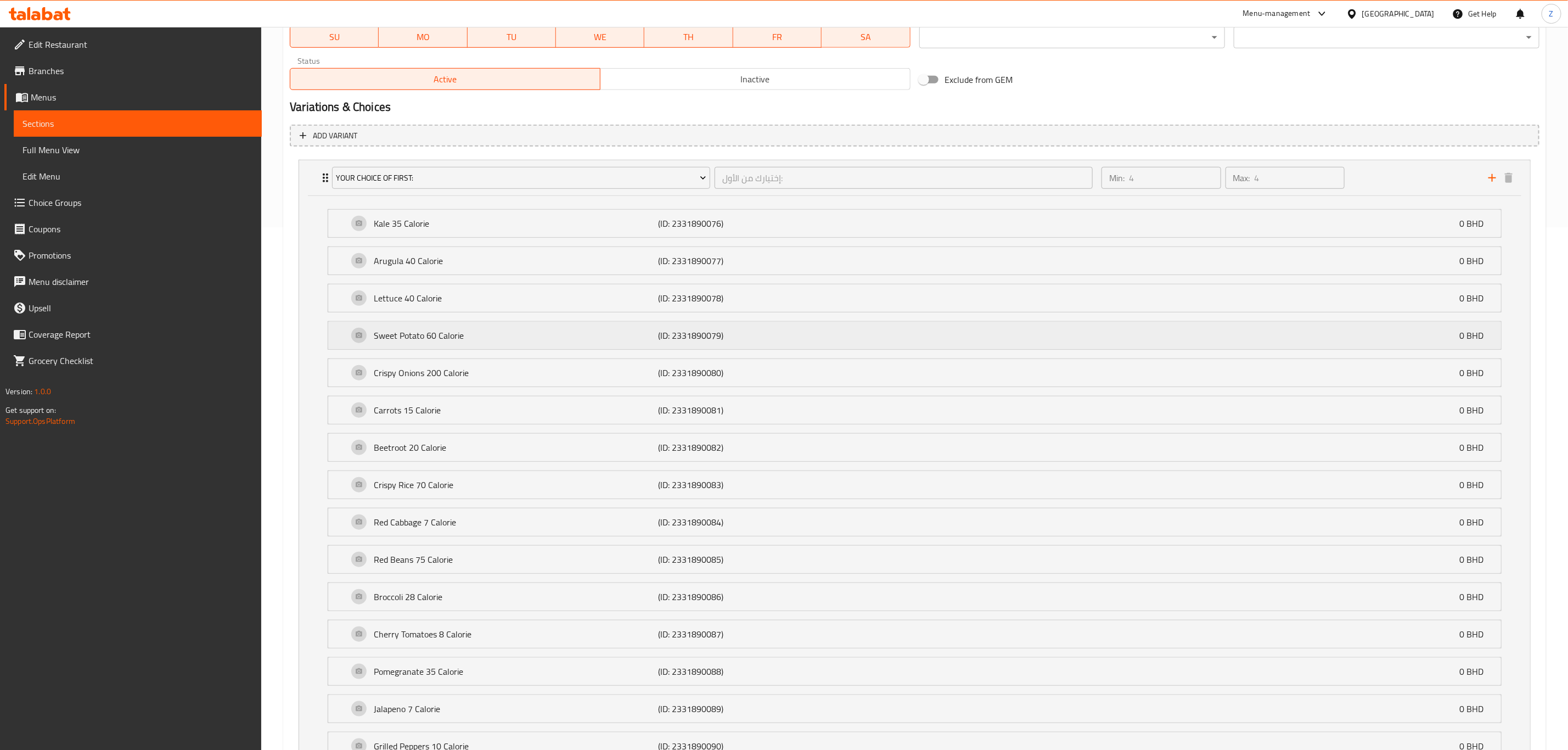
scroll to position [524, 0]
click at [323, 183] on icon "Expand" at bounding box center [325, 176] width 13 height 13
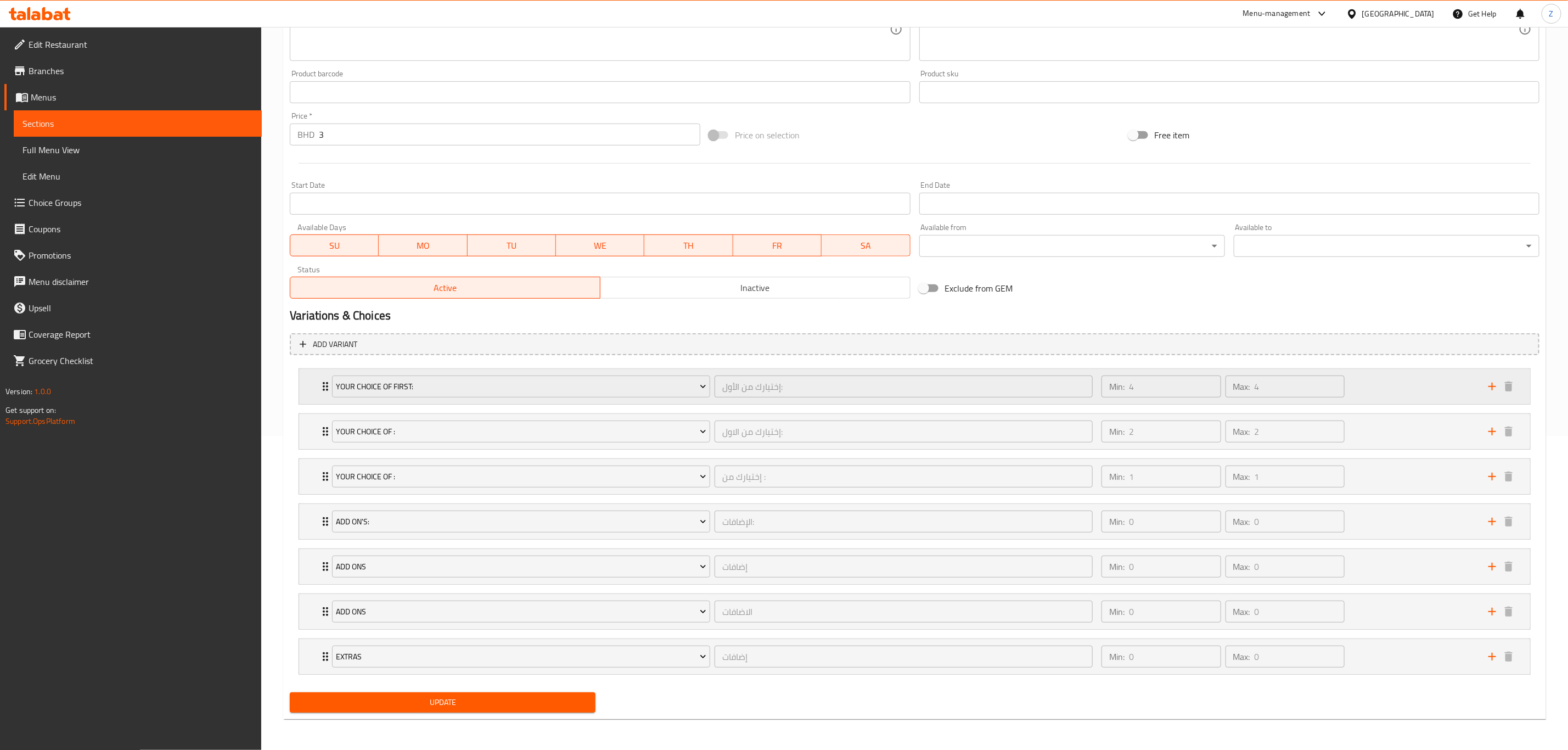
scroll to position [320, 0]
click at [325, 427] on icon "Expand" at bounding box center [325, 431] width 5 height 9
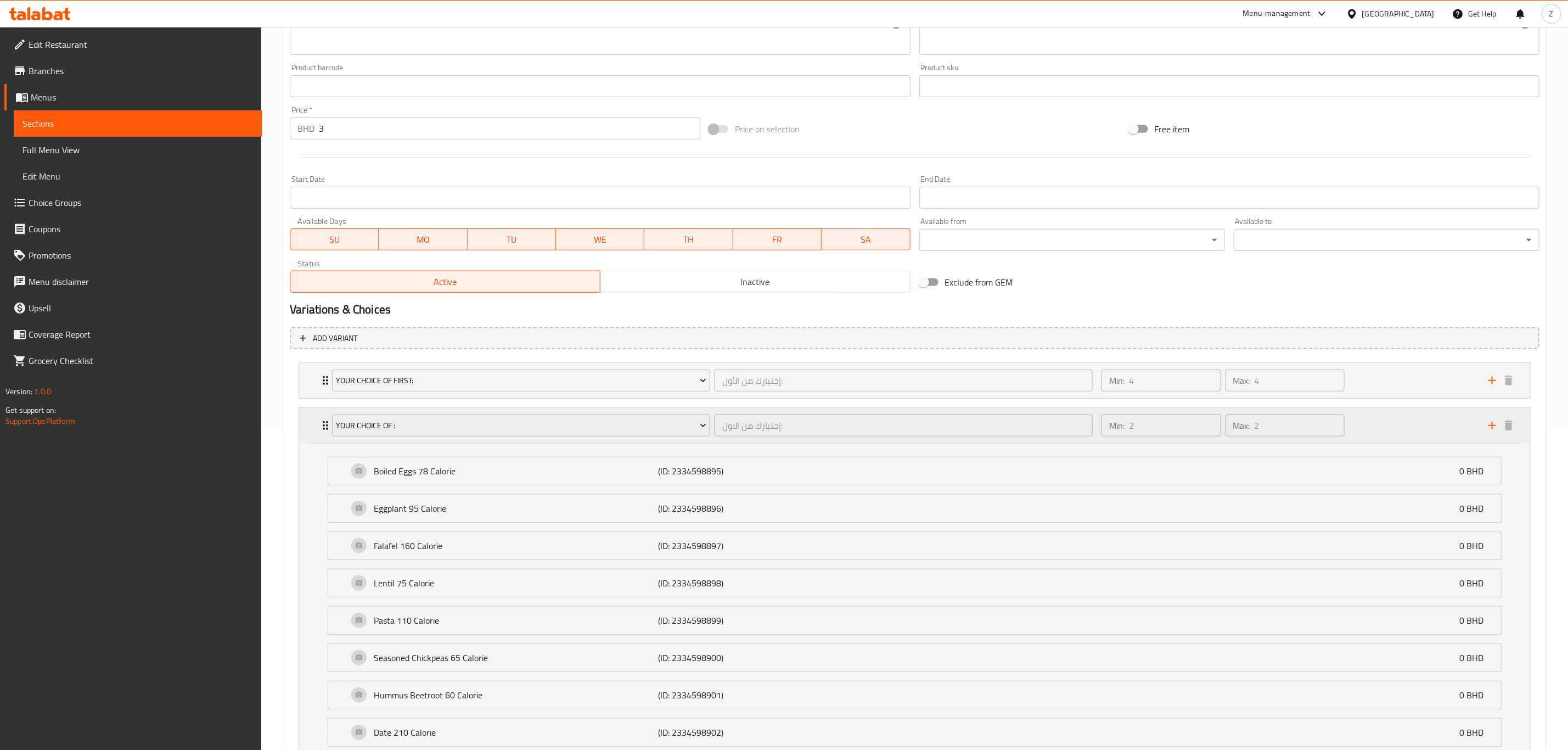
scroll to position [524, 0]
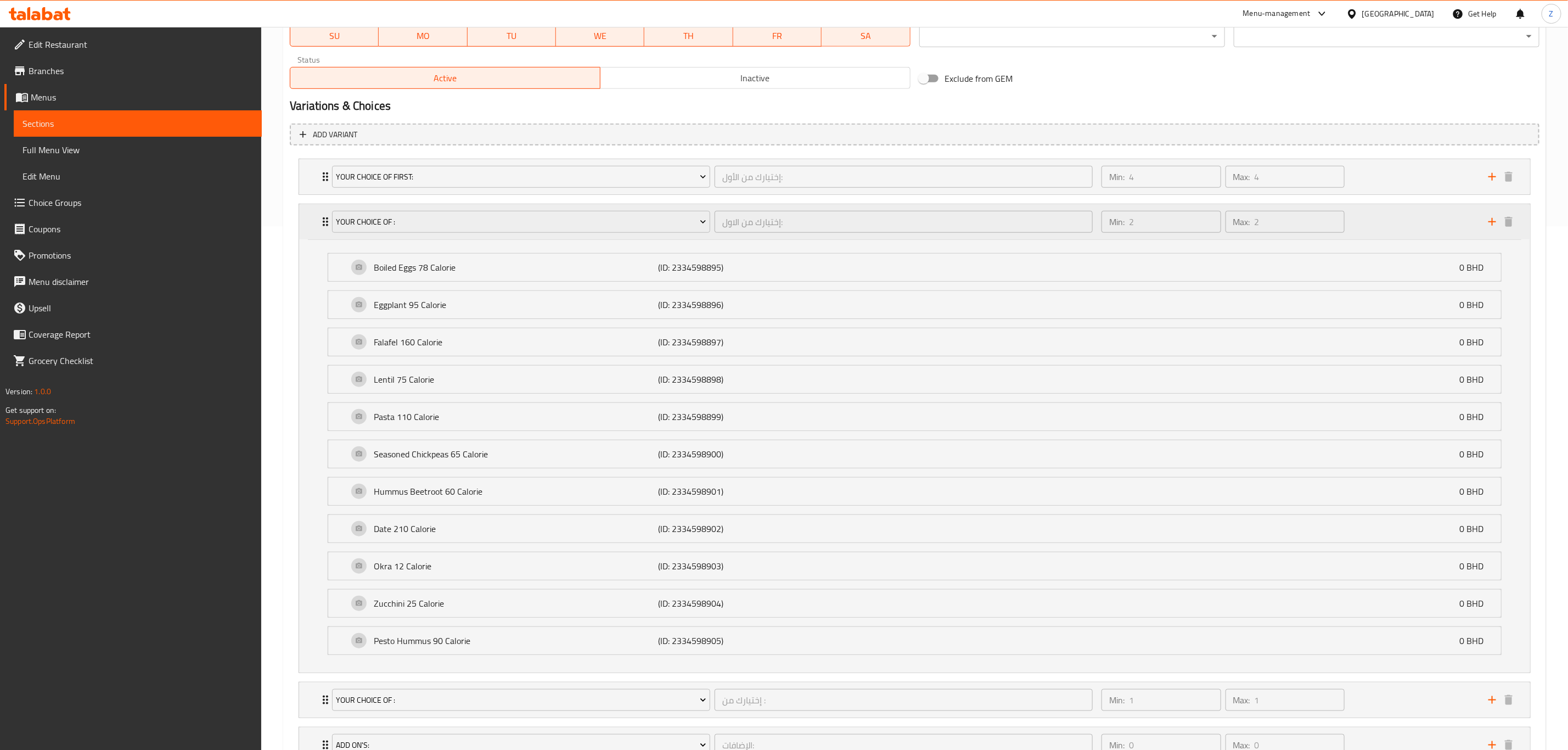
click at [319, 231] on div "Your Choice Of : إختيارك من الاول: ​ Min: 2 ​ Max: 2 ​" at bounding box center [918, 222] width 1198 height 35
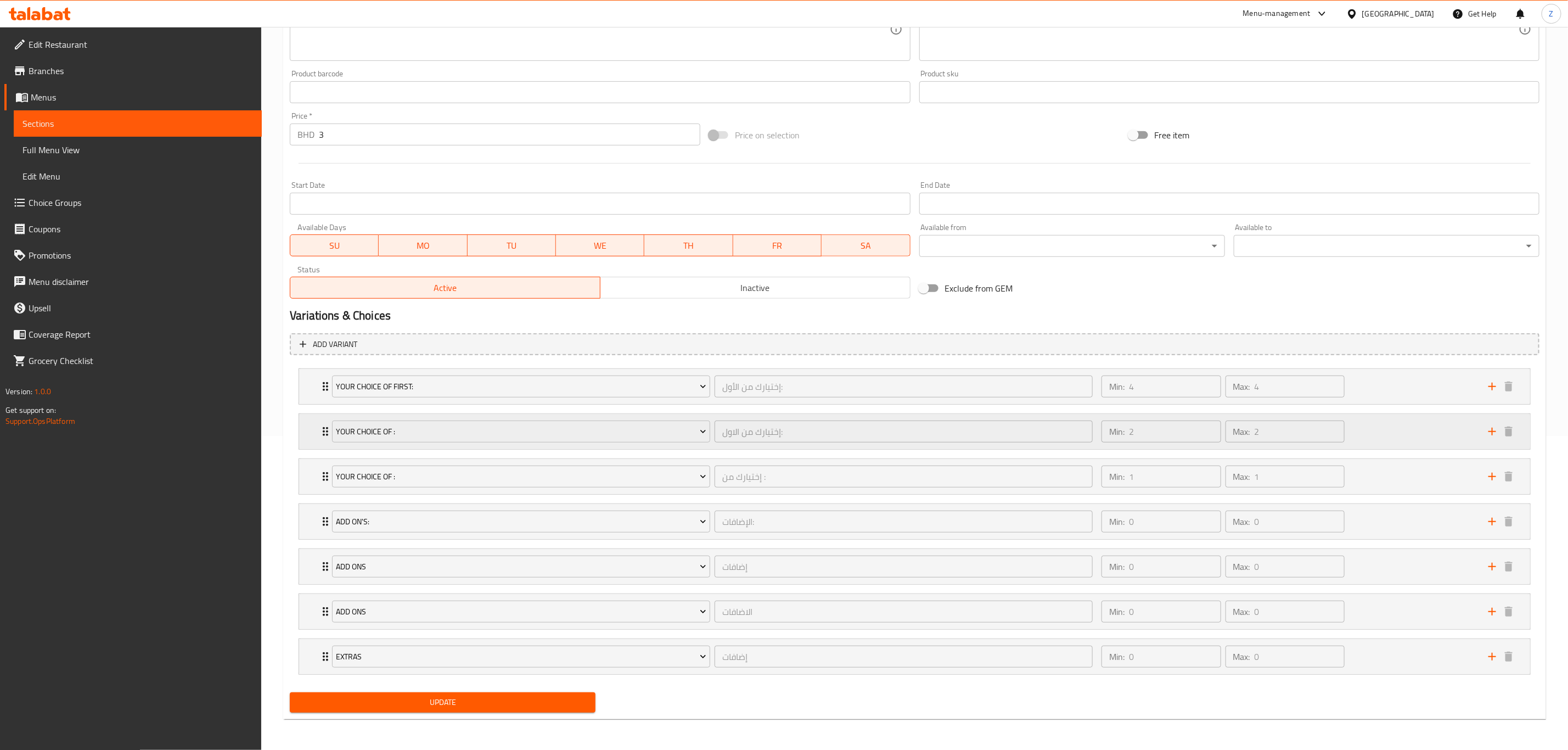
scroll to position [320, 0]
click at [320, 519] on icon "Expand" at bounding box center [325, 657] width 13 height 13
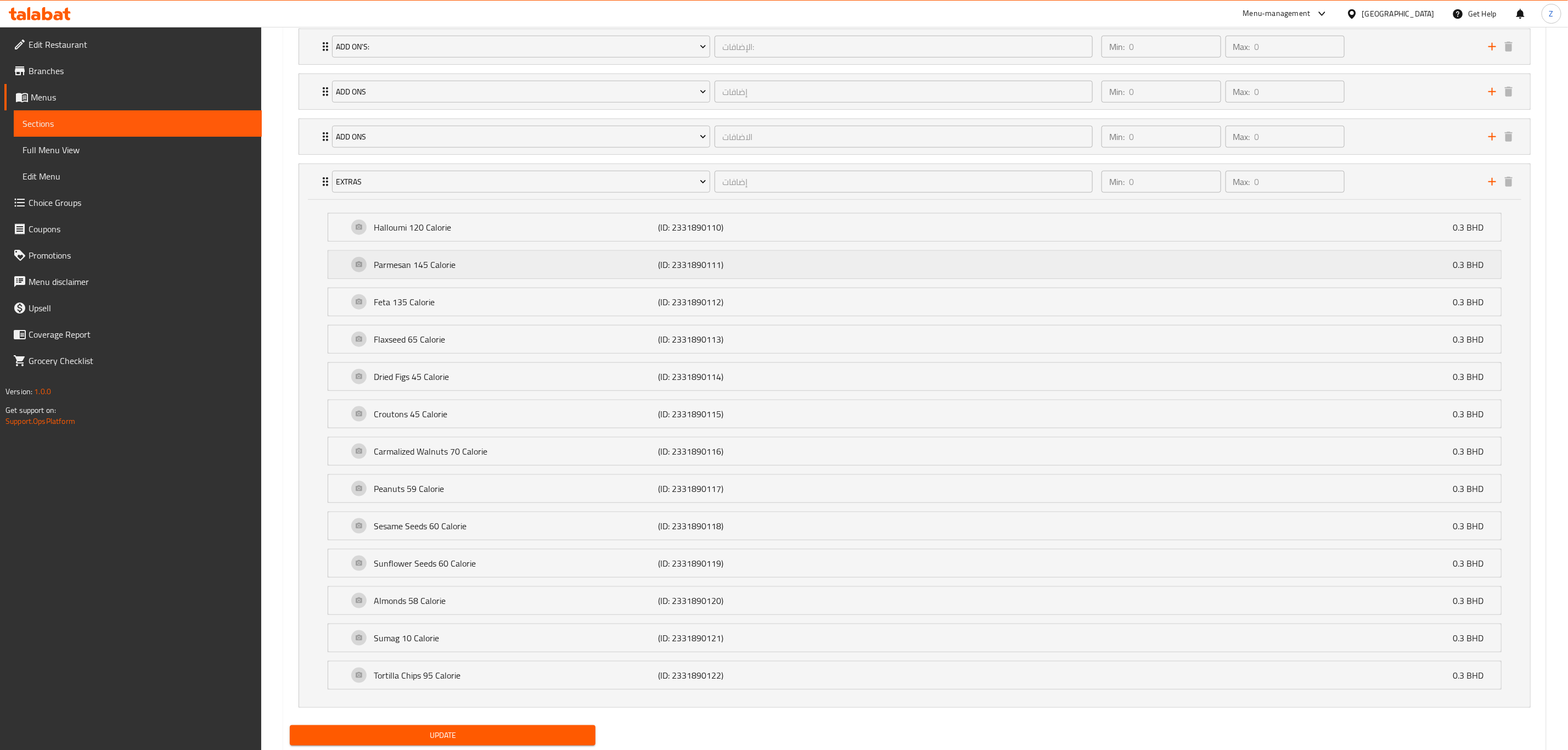
scroll to position [666, 0]
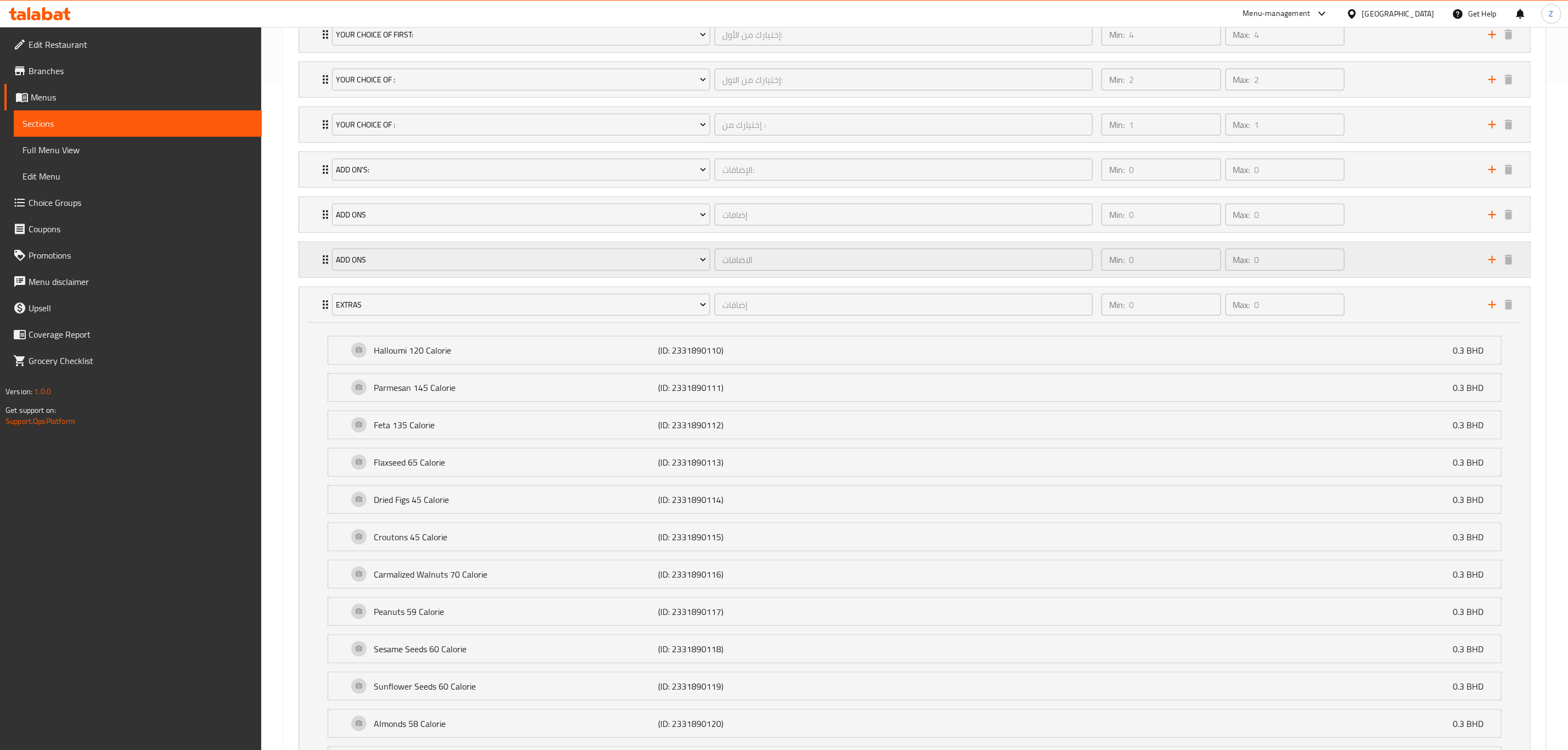
click at [323, 260] on icon "Expand" at bounding box center [325, 259] width 13 height 13
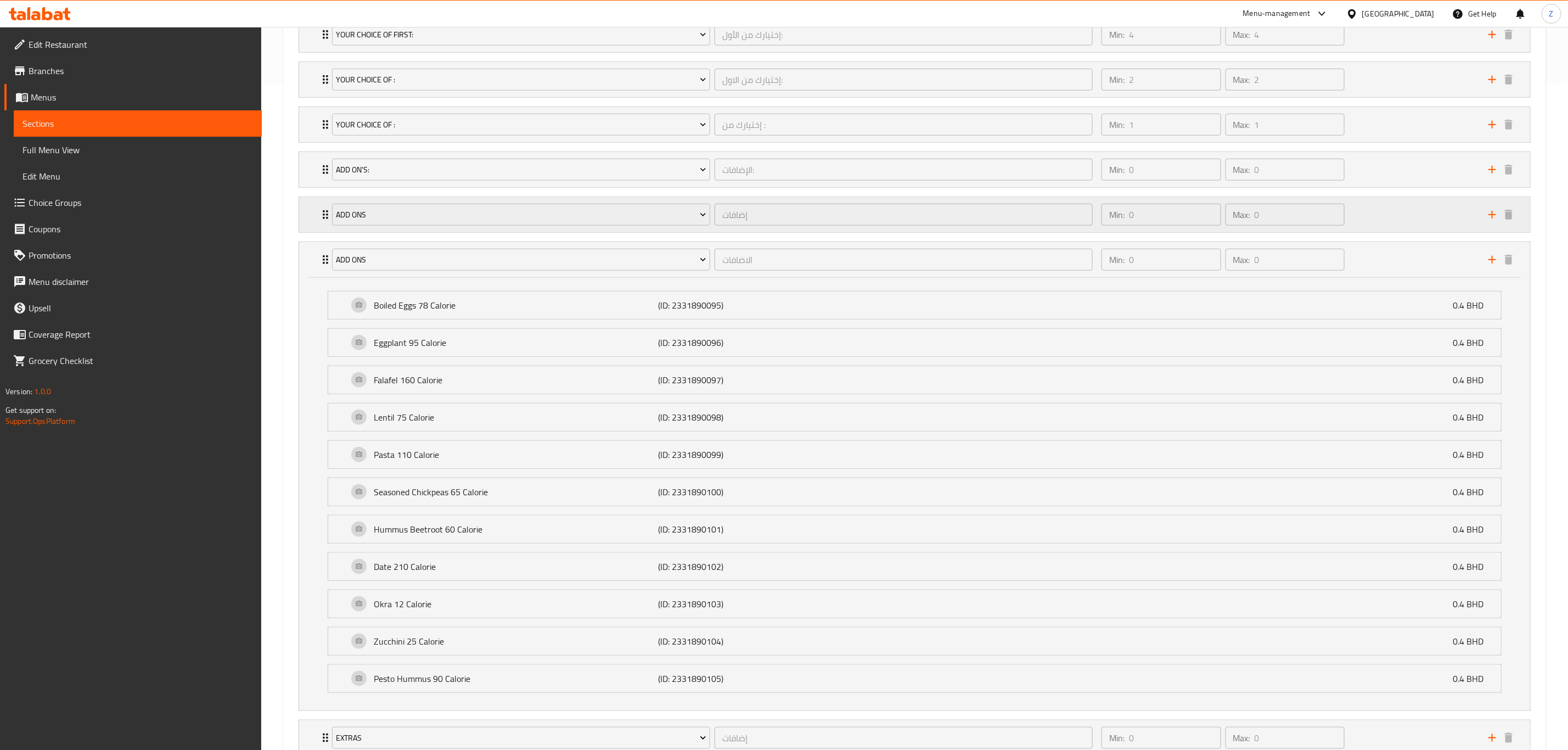
click at [320, 216] on icon "Expand" at bounding box center [325, 214] width 13 height 13
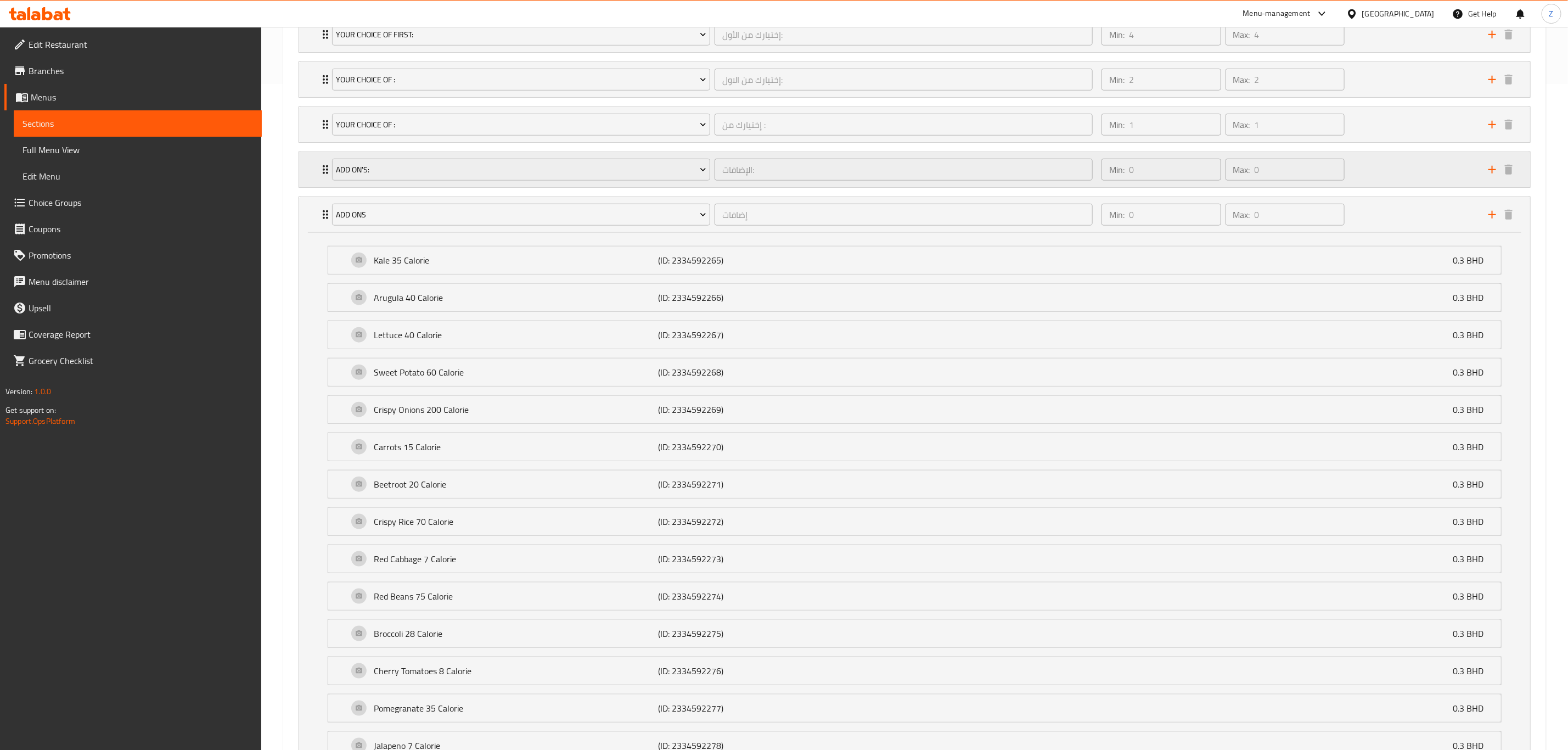
click at [316, 173] on div "Add On's: الإضافات: ​ Min: 0 ​ Max: 0 ​" at bounding box center [915, 170] width 1231 height 35
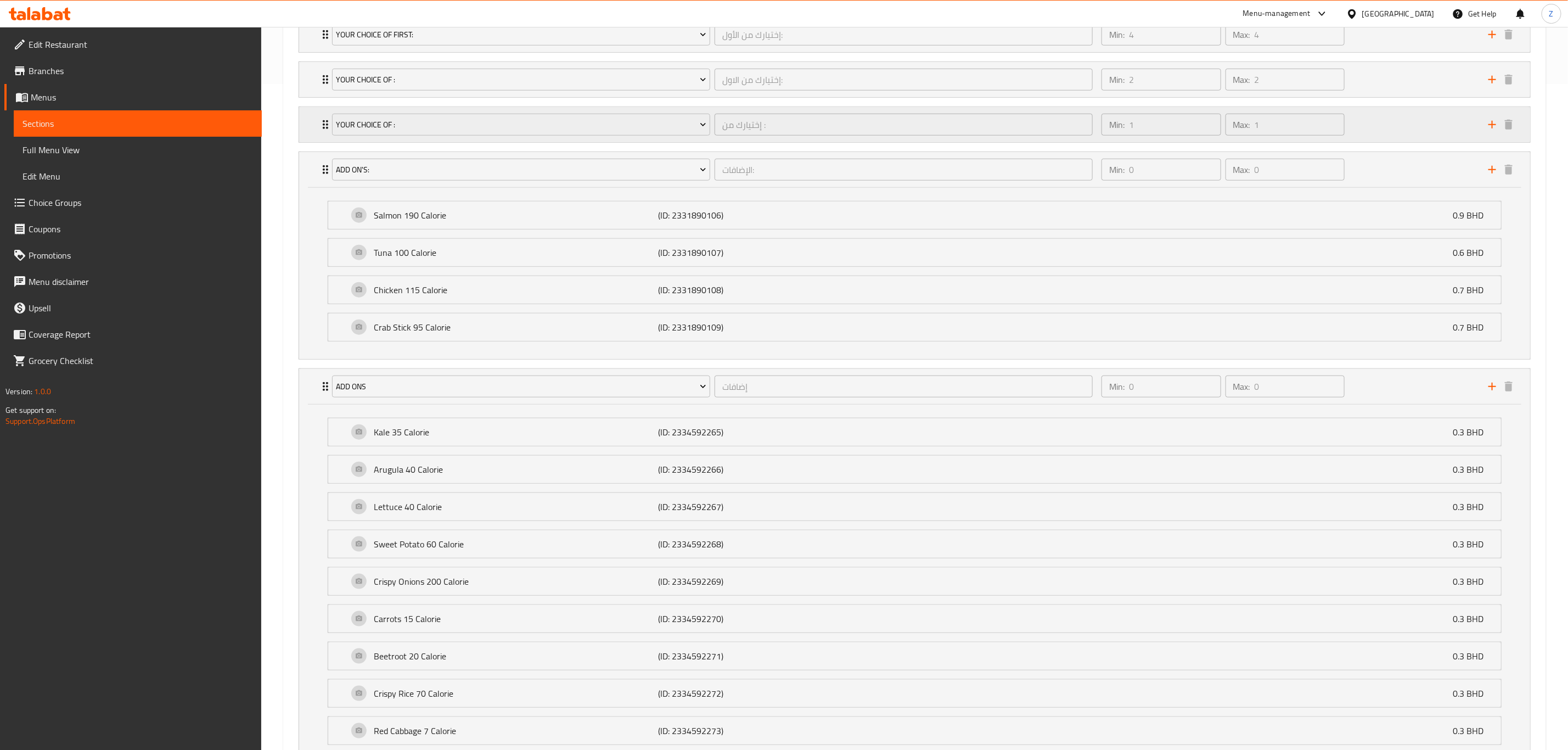
click at [319, 121] on icon "Expand" at bounding box center [325, 124] width 13 height 13
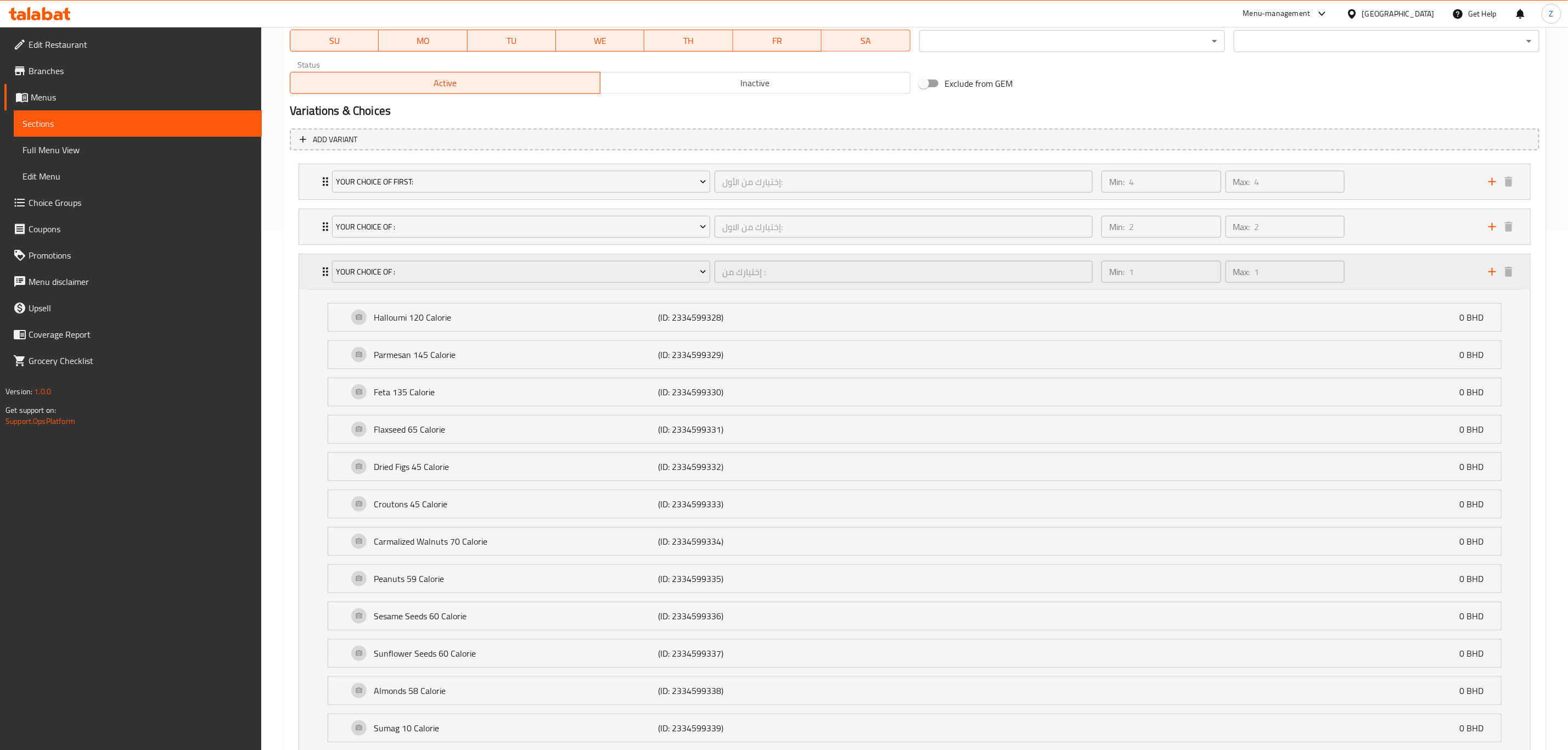
scroll to position [518, 0]
click at [322, 182] on icon "Expand" at bounding box center [325, 182] width 13 height 13
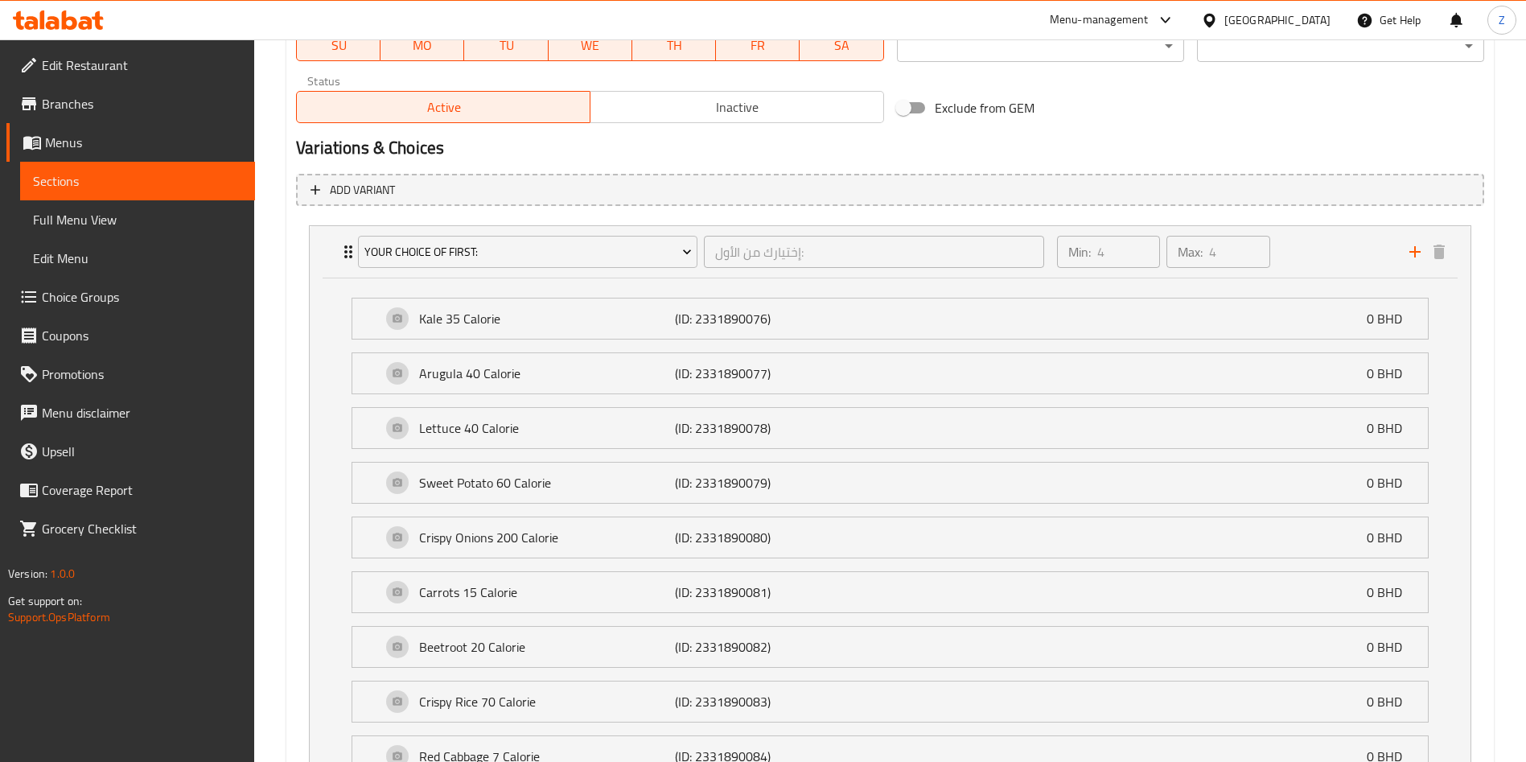
scroll to position [773, 0]
click at [323, 249] on div "Your Choice Of first: إختيارك من الأول: ​ Min: 4 ​ Max: 4 ​" at bounding box center [890, 254] width 1161 height 52
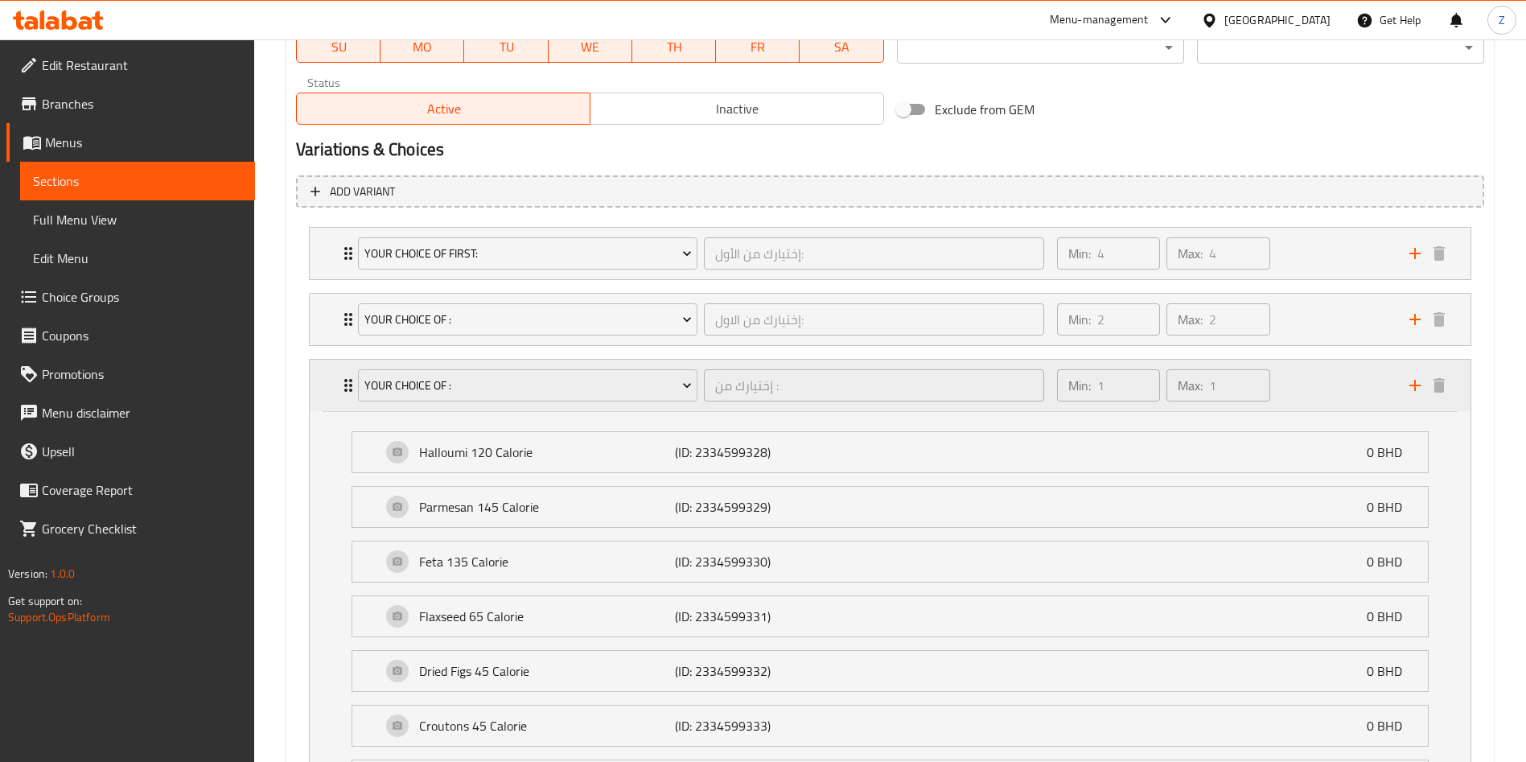
click at [331, 392] on div "Your Choice Of : إختيارك من : ​ Min: 1 ​ Max: 1 ​" at bounding box center [890, 386] width 1161 height 52
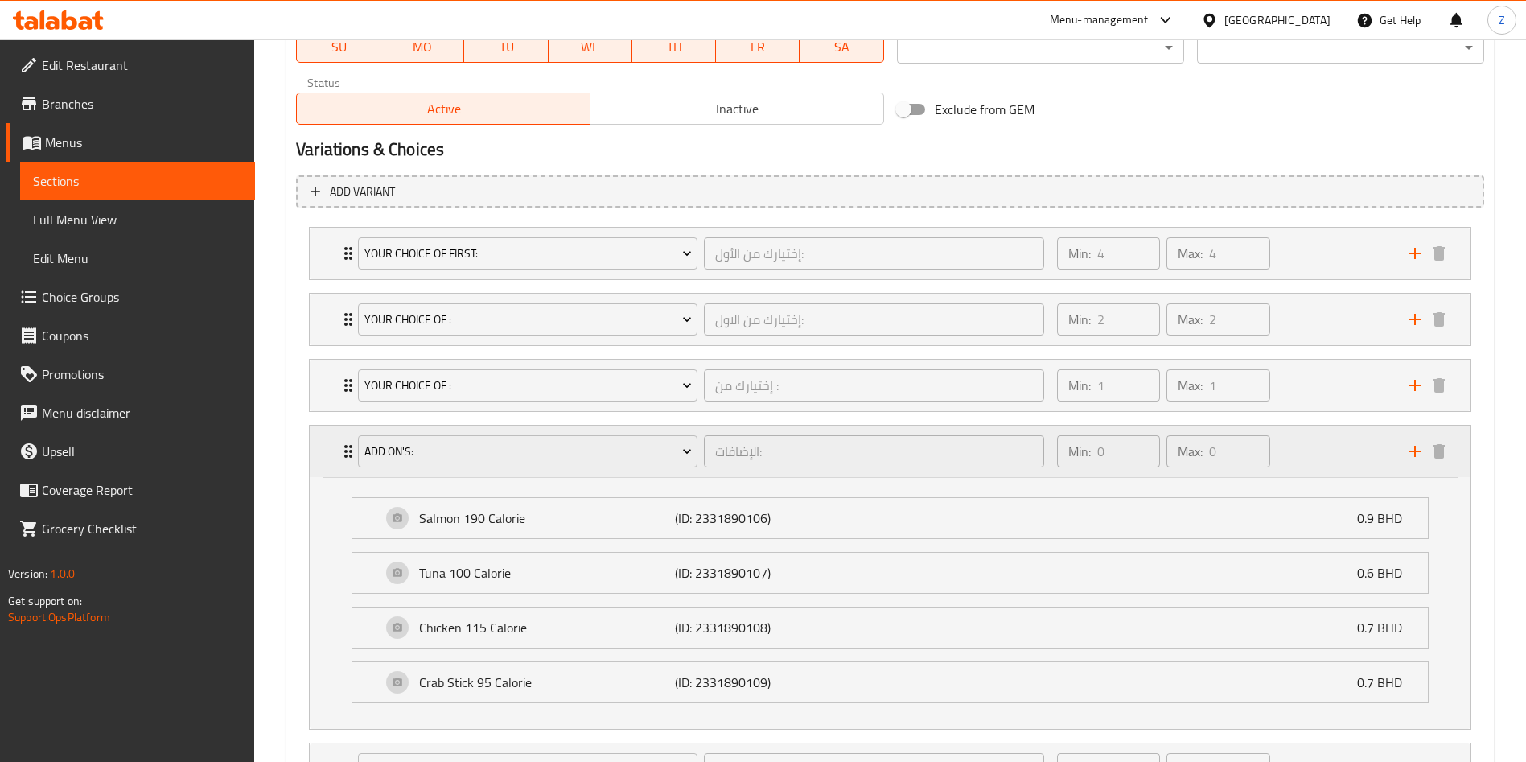
click at [330, 468] on div "Add On's: الإضافات: ​ Min: 0 ​ Max: 0 ​" at bounding box center [890, 452] width 1161 height 52
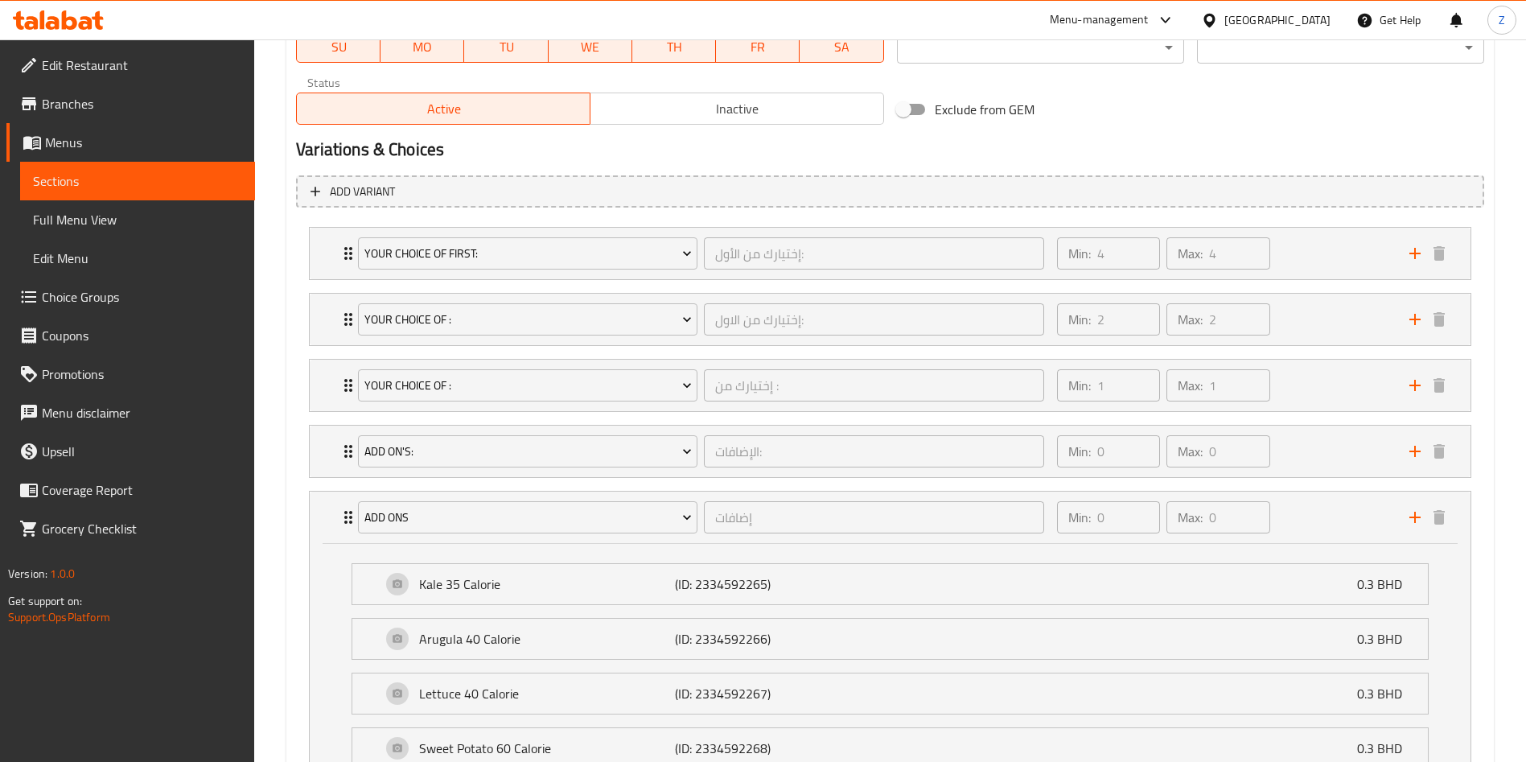
click at [1276, 101] on div "Exclude from GEM" at bounding box center [1091, 109] width 401 height 43
